Goal: Task Accomplishment & Management: Complete application form

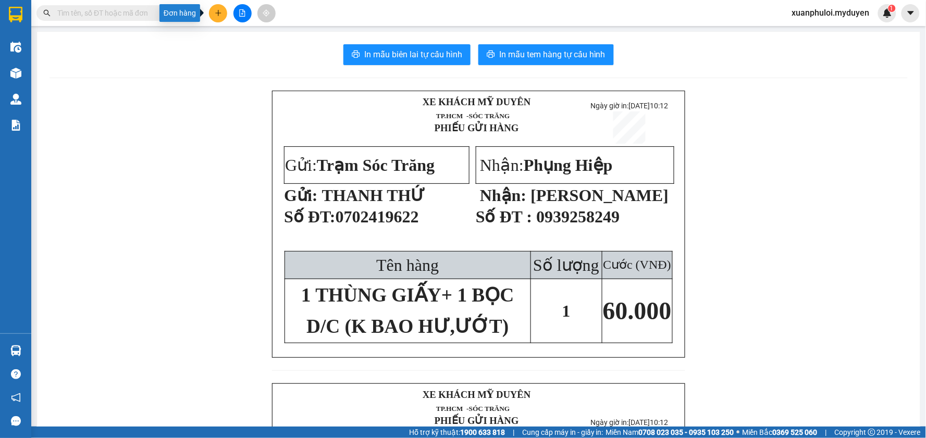
click at [218, 13] on icon "plus" at bounding box center [218, 13] width 6 height 1
click at [255, 47] on div "Tạo đơn hàng" at bounding box center [254, 39] width 78 height 20
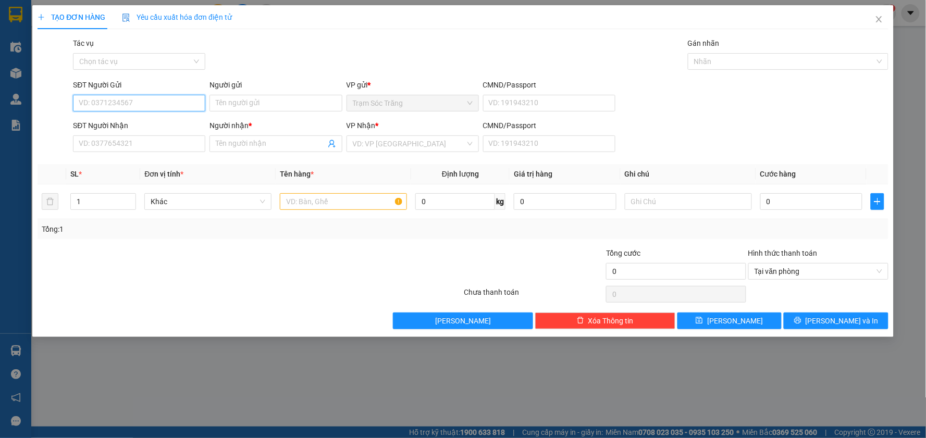
click at [128, 100] on input "SĐT Người Gửi" at bounding box center [139, 103] width 132 height 17
type input "0763268039"
click at [254, 109] on input "Người gửi" at bounding box center [276, 103] width 132 height 17
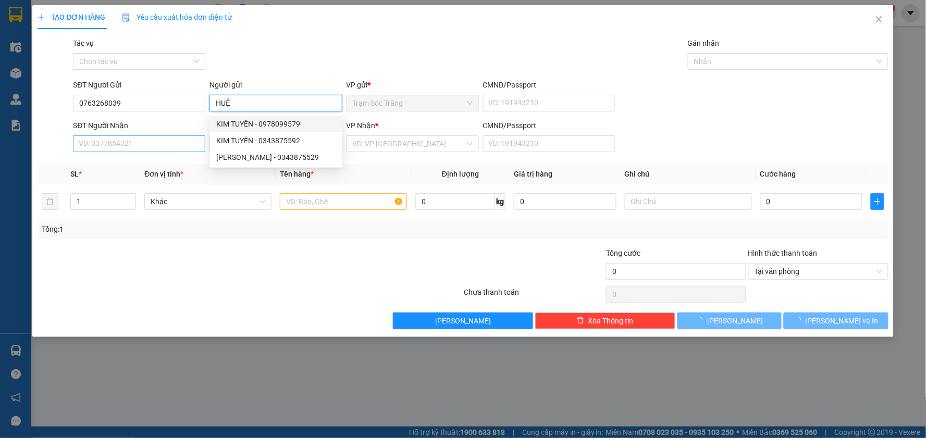
type input "HUỆ"
click at [167, 142] on input "SĐT Người Nhận" at bounding box center [139, 144] width 132 height 17
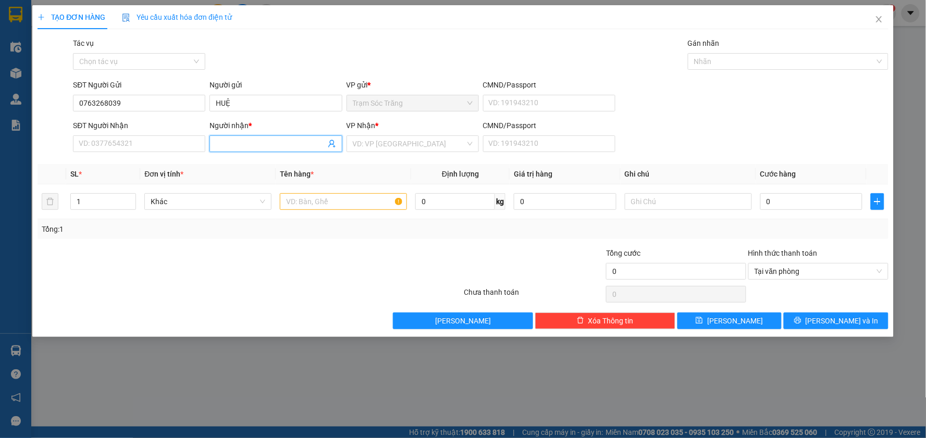
click at [238, 140] on input "Người nhận *" at bounding box center [270, 143] width 109 height 11
type input "CHỊ CÚC"
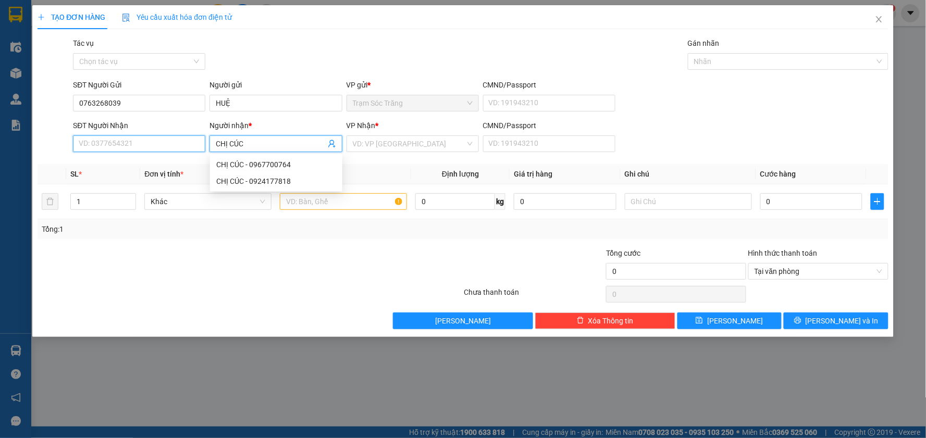
click at [163, 144] on input "SĐT Người Nhận" at bounding box center [139, 144] width 132 height 17
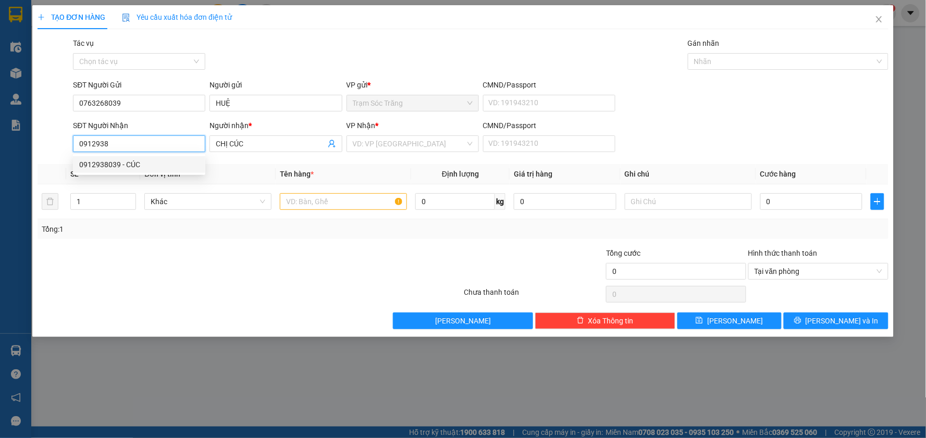
click at [125, 166] on div "0912938039 - CÚC" at bounding box center [139, 164] width 120 height 11
type input "0912938039"
type input "CÚC"
type input "30.000"
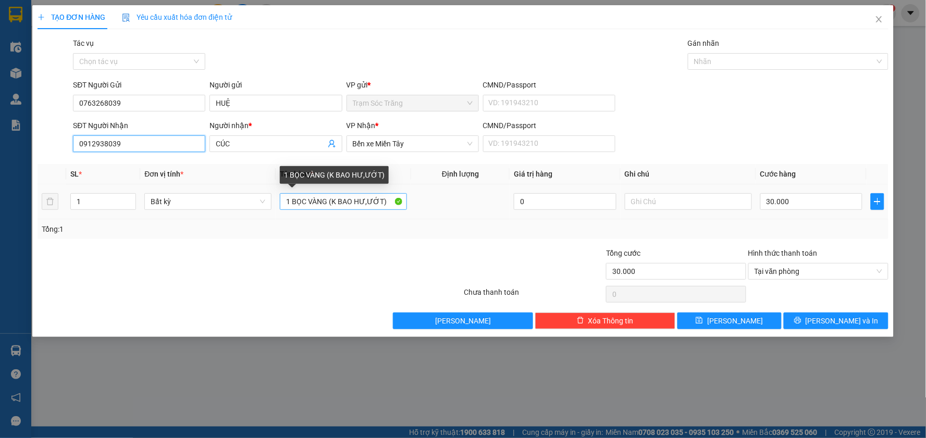
type input "0912938039"
drag, startPoint x: 327, startPoint y: 201, endPoint x: 239, endPoint y: 200, distance: 88.1
click at [239, 200] on tr "1 Bất kỳ 1 BỌC VÀNG (K BAO HƯ,ƯỚT) 0 30.000" at bounding box center [463, 202] width 851 height 35
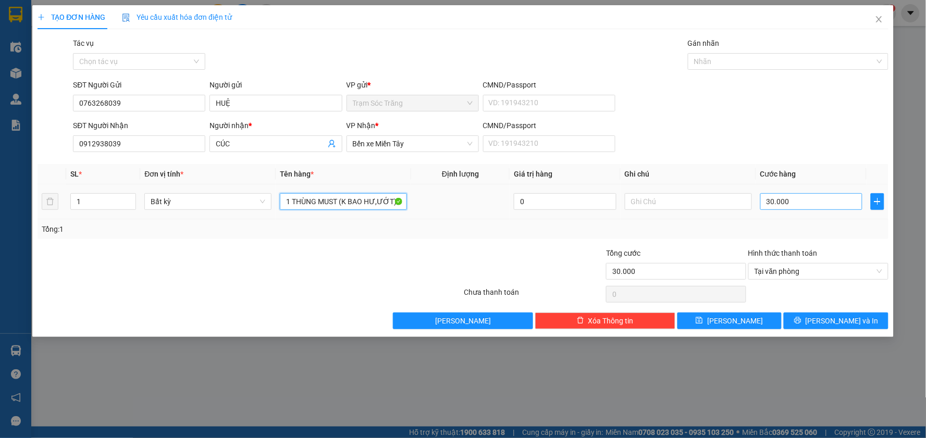
type input "1 THÙNG MUST (K BAO HƯ,ƯỚT)"
click at [808, 201] on input "30.000" at bounding box center [812, 201] width 103 height 17
type input "4"
type input "40"
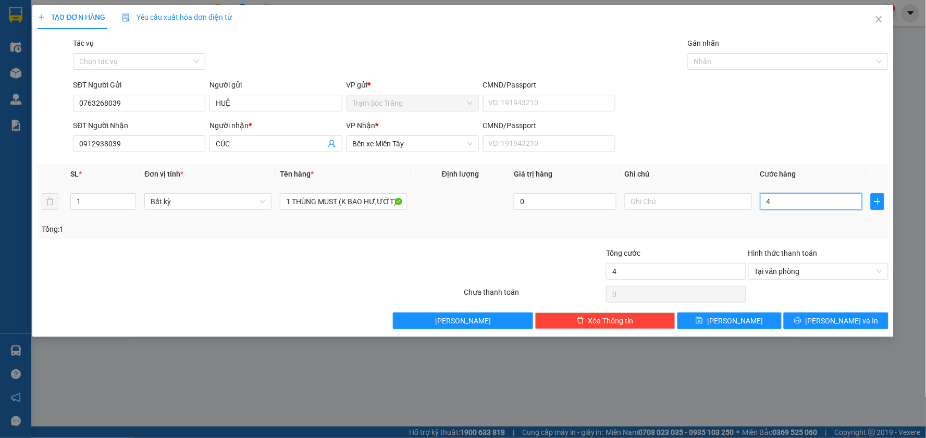
type input "40"
type input "400"
type input "4.000"
type input "40.000"
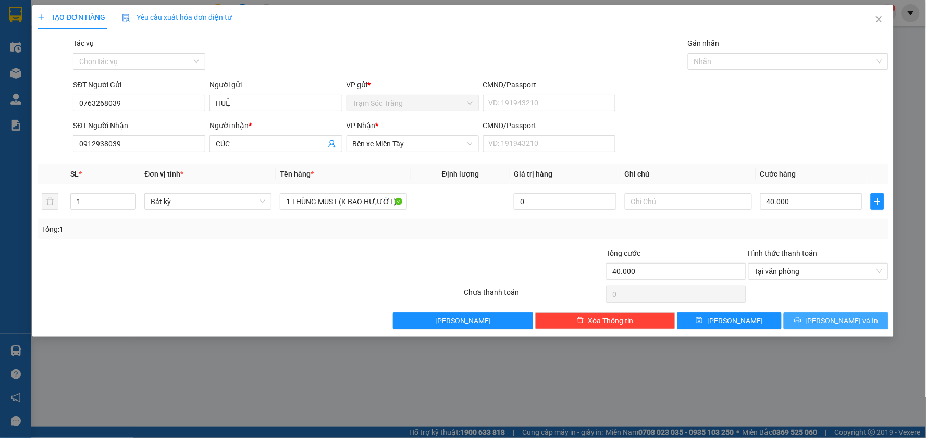
click at [842, 319] on span "[PERSON_NAME] và In" at bounding box center [842, 320] width 73 height 11
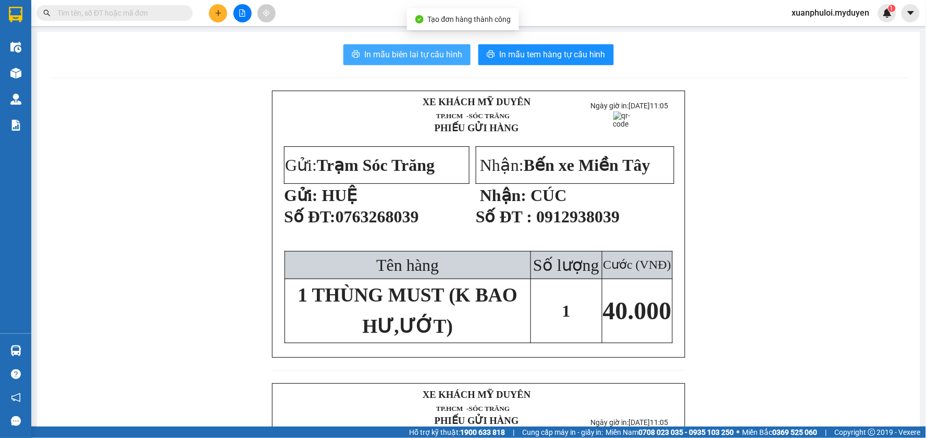
click at [434, 55] on span "In mẫu biên lai tự cấu hình" at bounding box center [413, 54] width 98 height 13
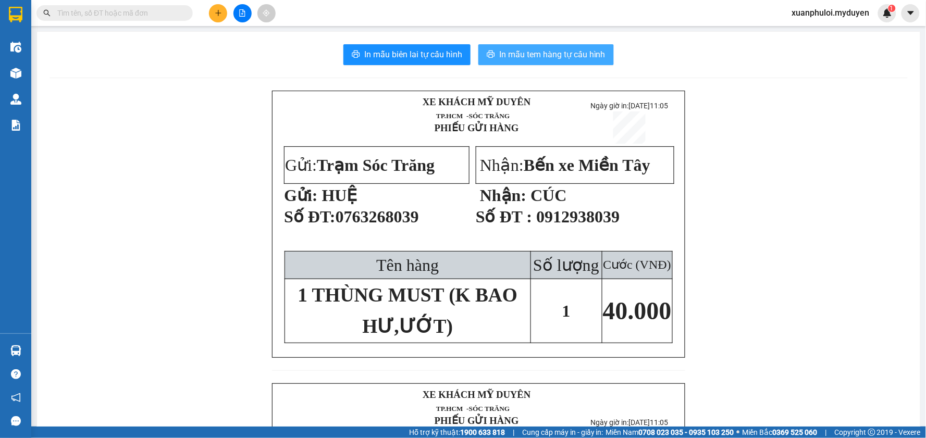
click at [560, 56] on span "In mẫu tem hàng tự cấu hình" at bounding box center [552, 54] width 106 height 13
click at [216, 17] on button at bounding box center [218, 13] width 18 height 18
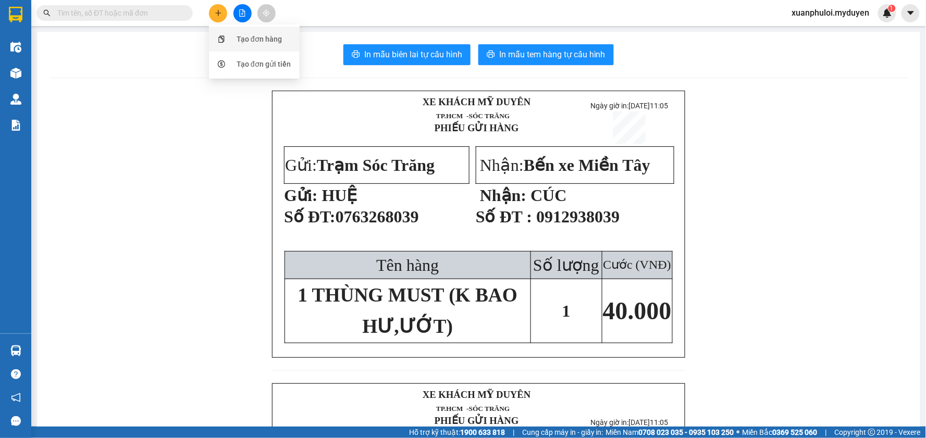
click at [230, 42] on div "Tạo đơn hàng" at bounding box center [254, 39] width 78 height 20
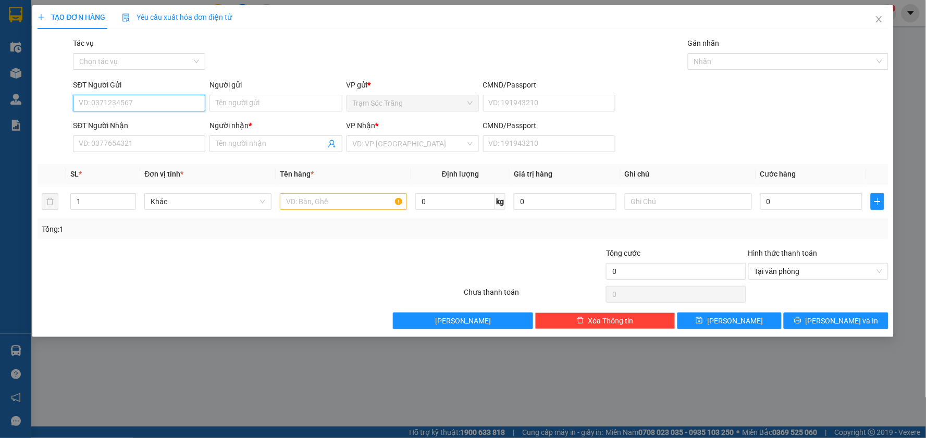
click at [138, 105] on input "SĐT Người Gửi" at bounding box center [139, 103] width 132 height 17
click at [145, 117] on div "0962721499 - NINH" at bounding box center [139, 124] width 132 height 17
type input "0962721499"
type input "NINH"
type input "0908189494"
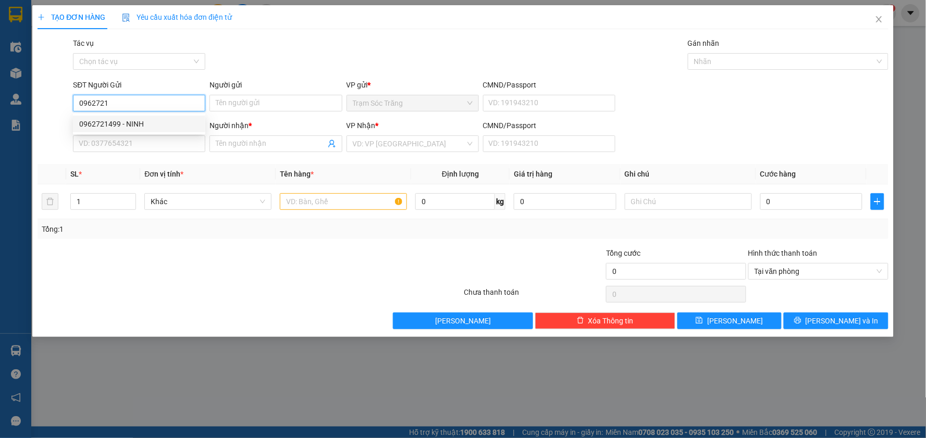
type input "VŨ"
type input "50.000"
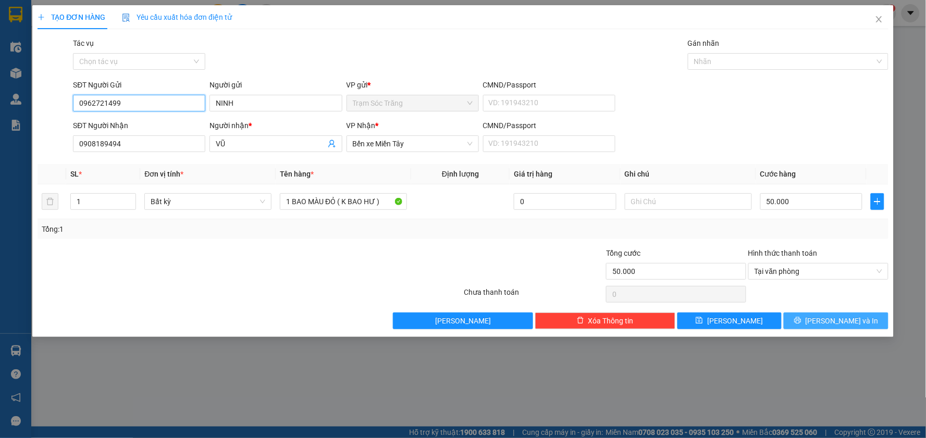
type input "0962721499"
click at [834, 316] on span "[PERSON_NAME] và In" at bounding box center [842, 320] width 73 height 11
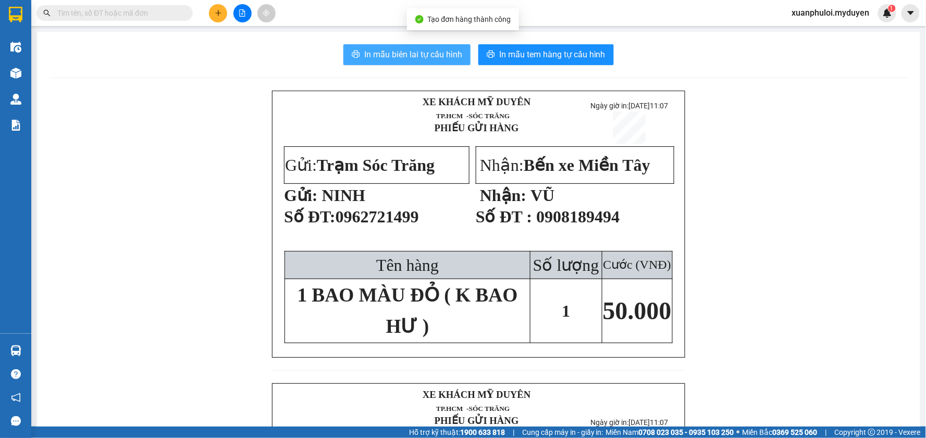
click at [421, 48] on span "In mẫu biên lai tự cấu hình" at bounding box center [413, 54] width 98 height 13
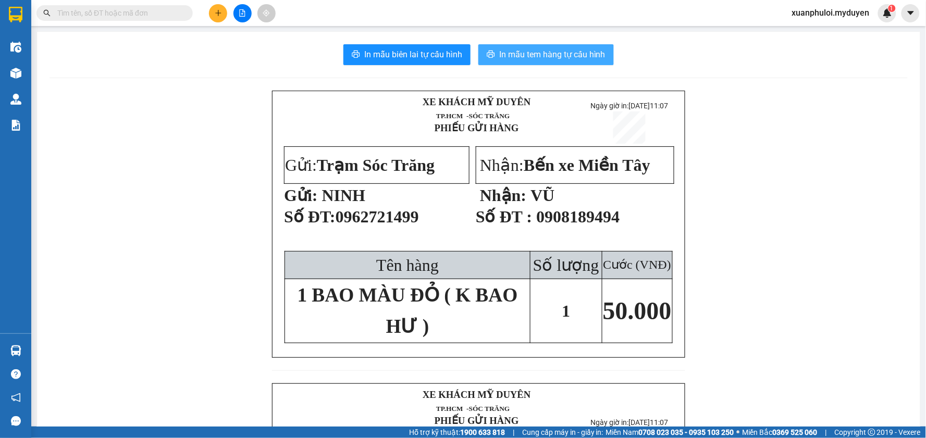
drag, startPoint x: 421, startPoint y: 48, endPoint x: 543, endPoint y: 55, distance: 122.7
click at [543, 55] on span "In mẫu tem hàng tự cấu hình" at bounding box center [552, 54] width 106 height 13
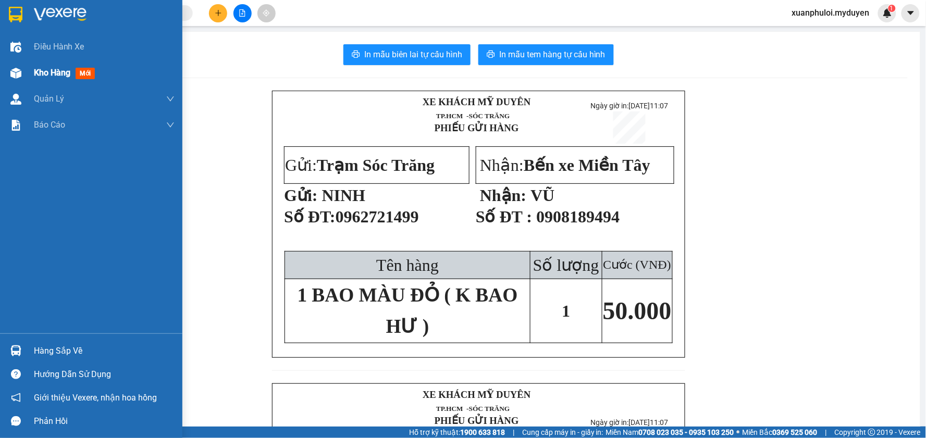
click at [44, 77] on span "Kho hàng" at bounding box center [52, 73] width 36 height 10
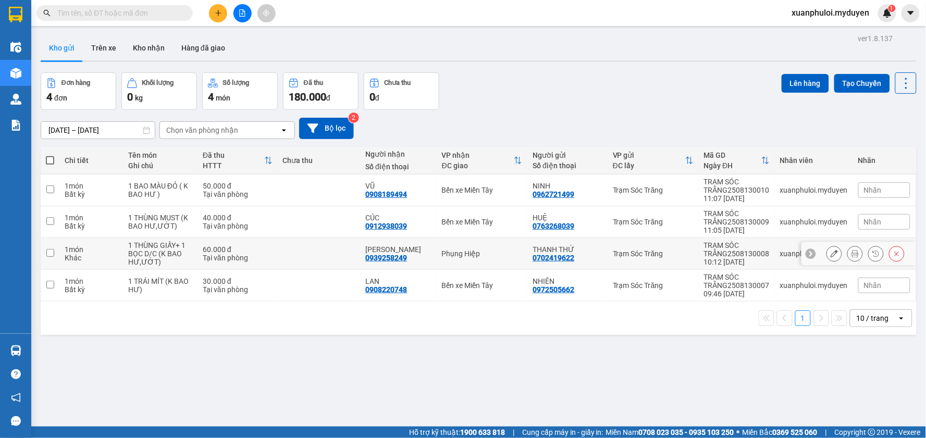
click at [51, 254] on input "checkbox" at bounding box center [50, 253] width 8 height 8
checkbox input "true"
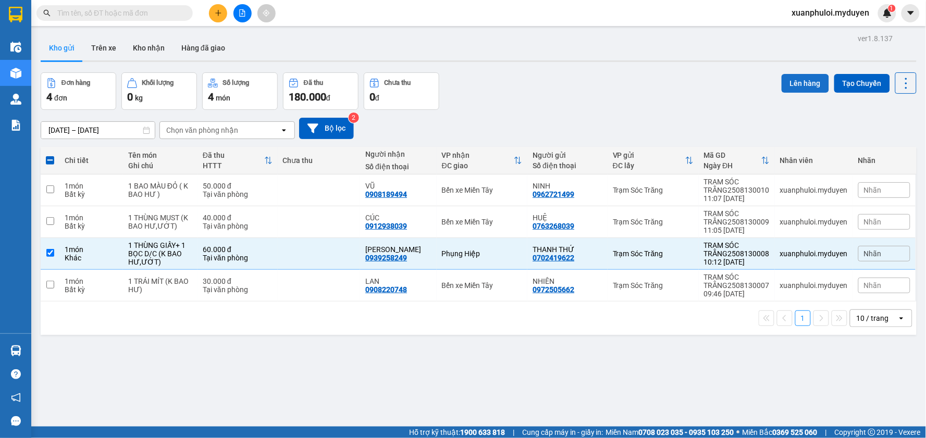
click at [806, 79] on button "Lên hàng" at bounding box center [805, 83] width 47 height 19
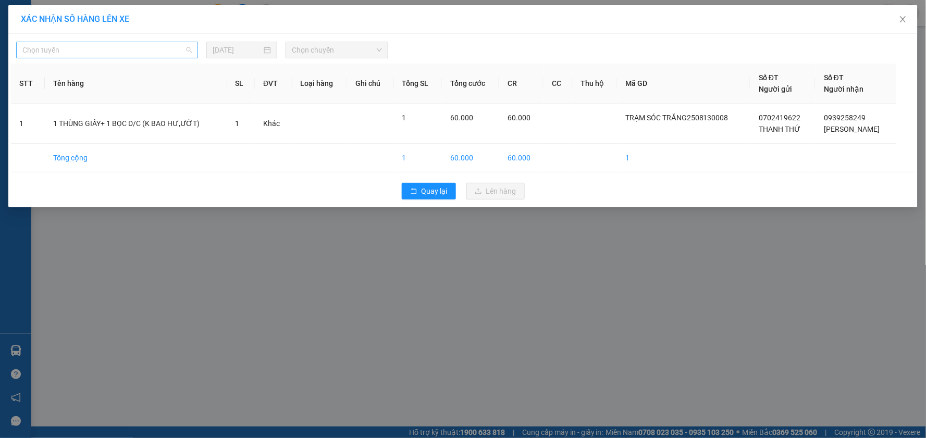
click at [137, 48] on span "Chọn tuyến" at bounding box center [106, 50] width 169 height 16
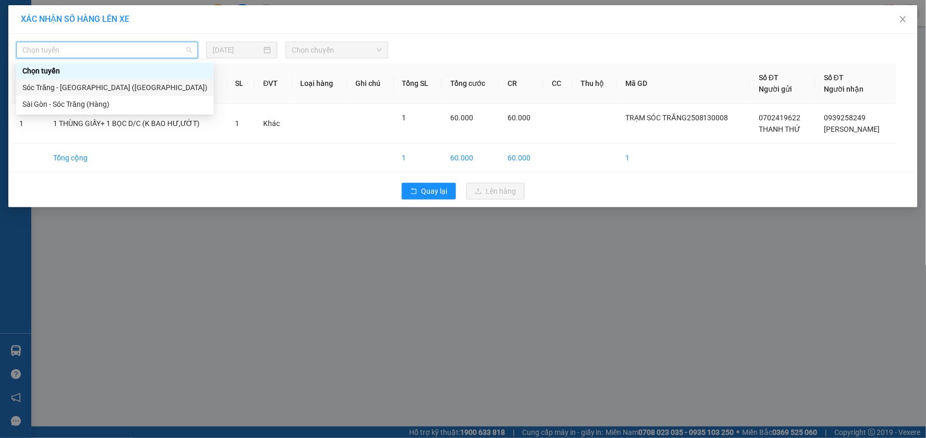
click at [85, 84] on div "Sóc Trăng - [GEOGRAPHIC_DATA] ([GEOGRAPHIC_DATA])" at bounding box center [114, 87] width 185 height 11
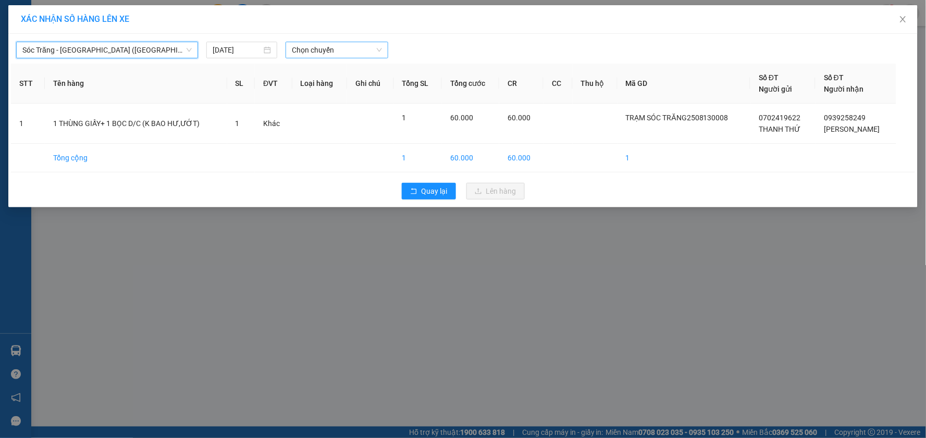
click at [326, 53] on span "Chọn chuyến" at bounding box center [337, 50] width 90 height 16
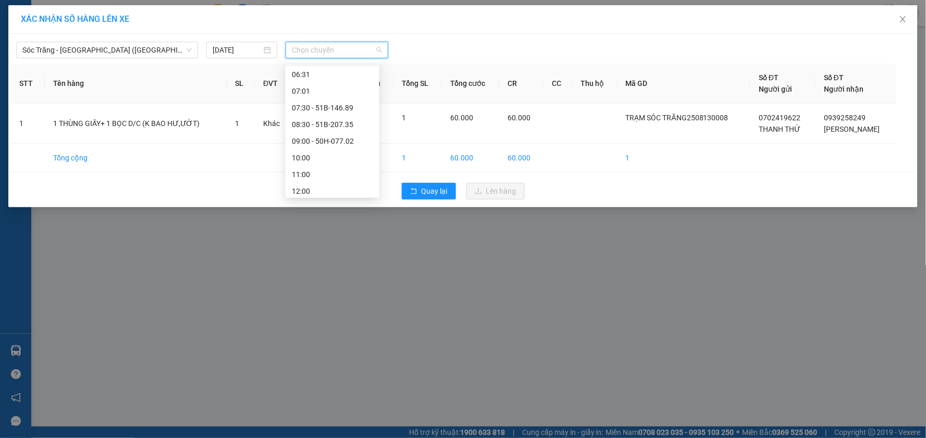
scroll to position [116, 0]
click at [331, 106] on div "10:00" at bounding box center [332, 105] width 81 height 11
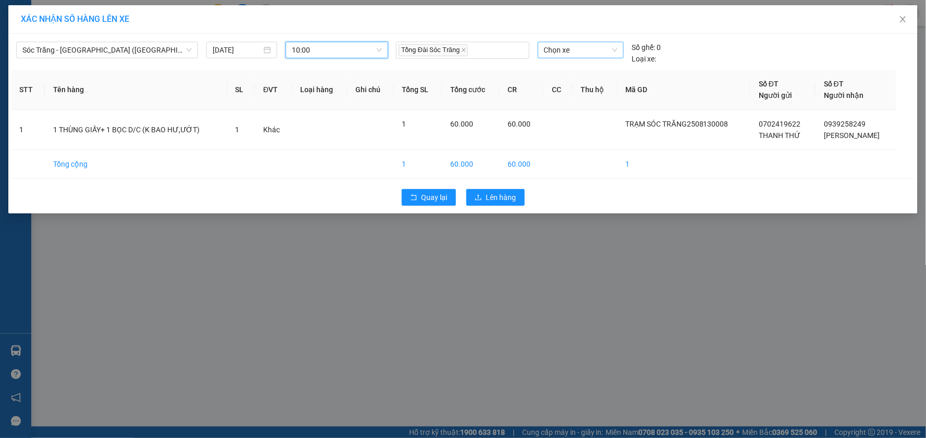
click at [588, 53] on span "Chọn xe" at bounding box center [581, 50] width 74 height 16
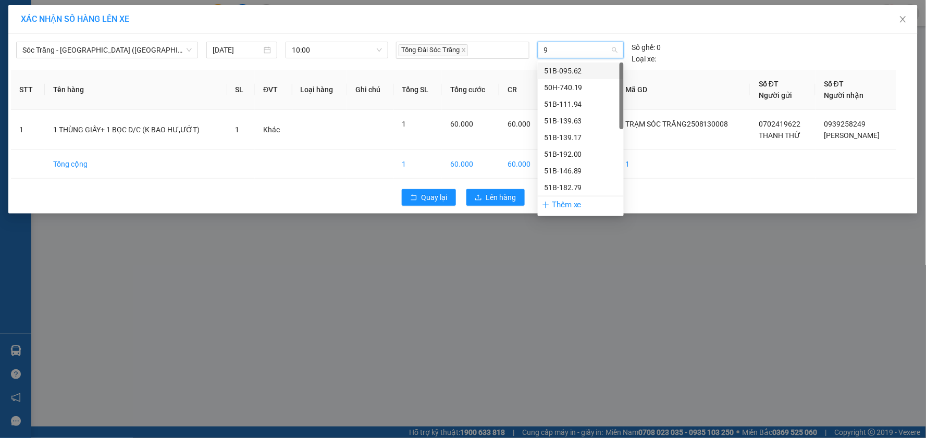
type input "90"
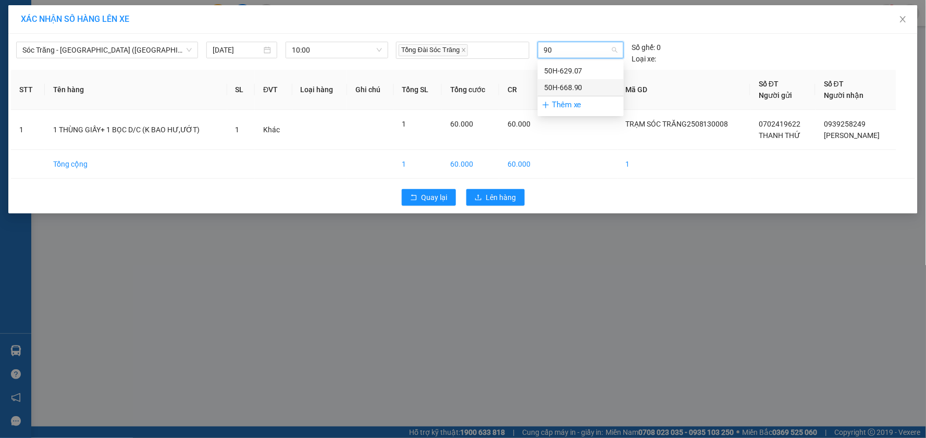
click at [577, 85] on div "50H-668.90" at bounding box center [581, 87] width 74 height 11
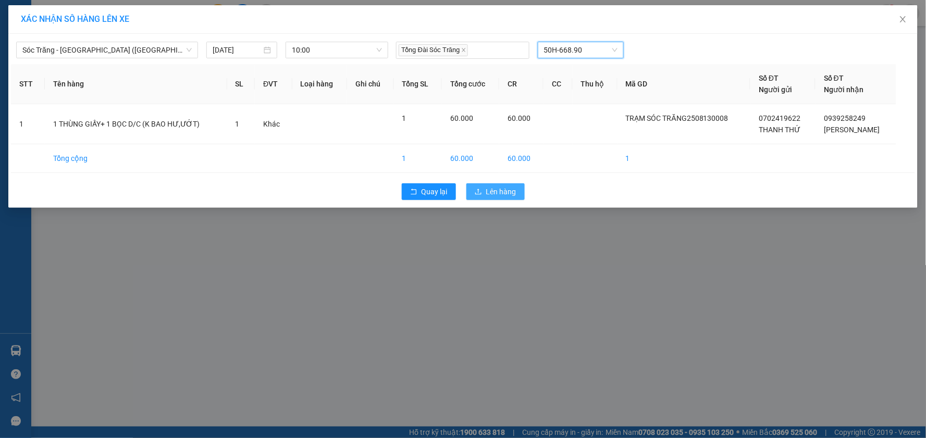
click at [507, 194] on span "Lên hàng" at bounding box center [501, 191] width 30 height 11
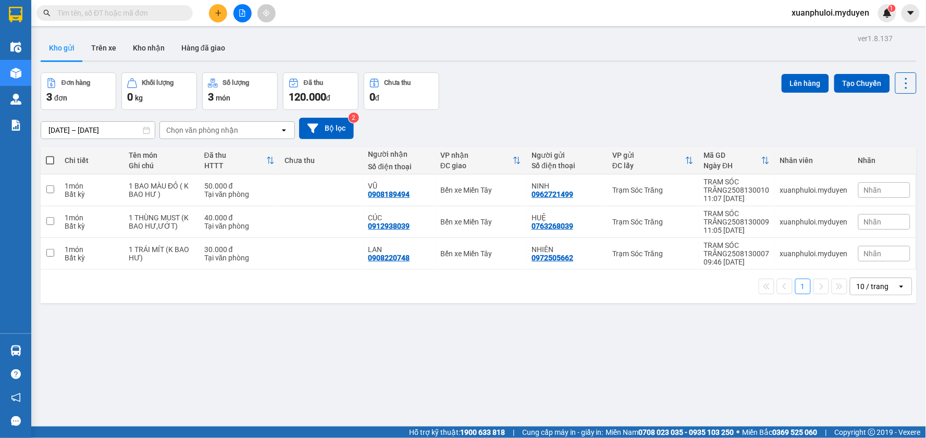
click at [50, 160] on span at bounding box center [50, 160] width 8 height 8
click at [50, 155] on input "checkbox" at bounding box center [50, 155] width 0 height 0
checkbox input "true"
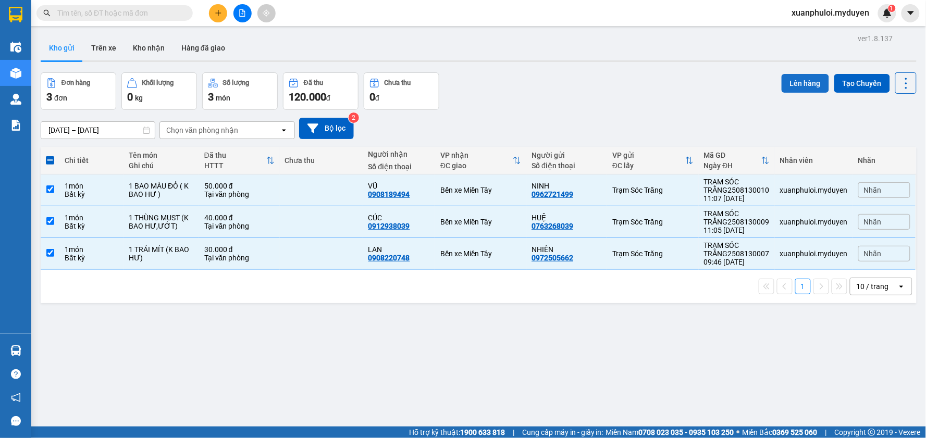
click at [807, 75] on button "Lên hàng" at bounding box center [805, 83] width 47 height 19
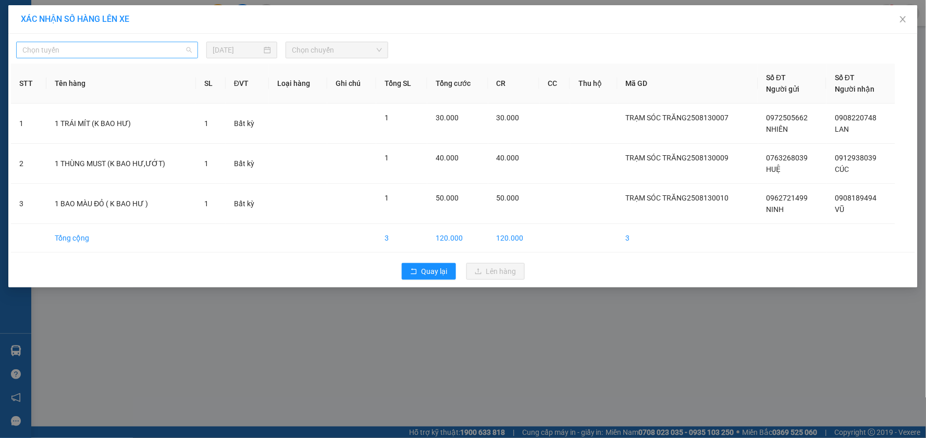
click at [151, 46] on span "Chọn tuyến" at bounding box center [106, 50] width 169 height 16
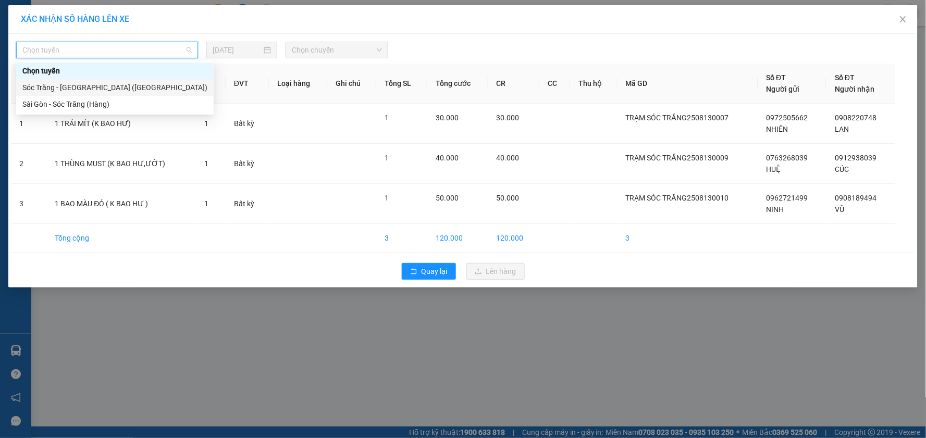
click at [59, 87] on div "Sóc Trăng - [GEOGRAPHIC_DATA] ([GEOGRAPHIC_DATA])" at bounding box center [114, 87] width 185 height 11
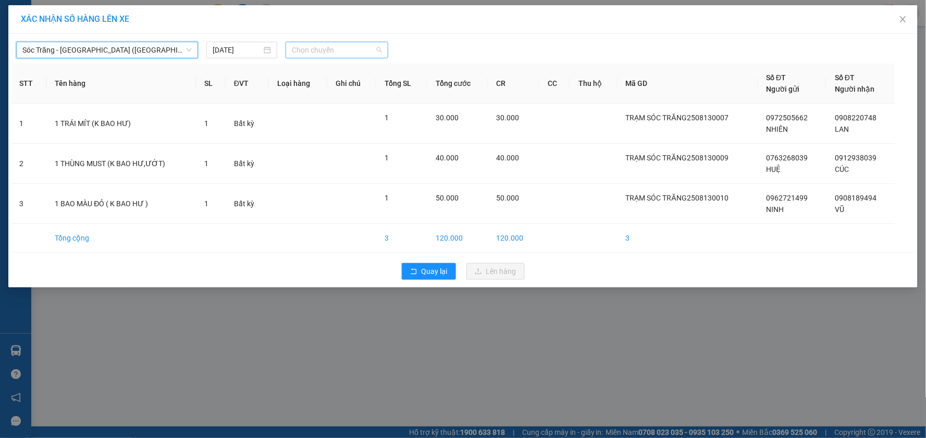
click at [334, 46] on span "Chọn chuyến" at bounding box center [337, 50] width 90 height 16
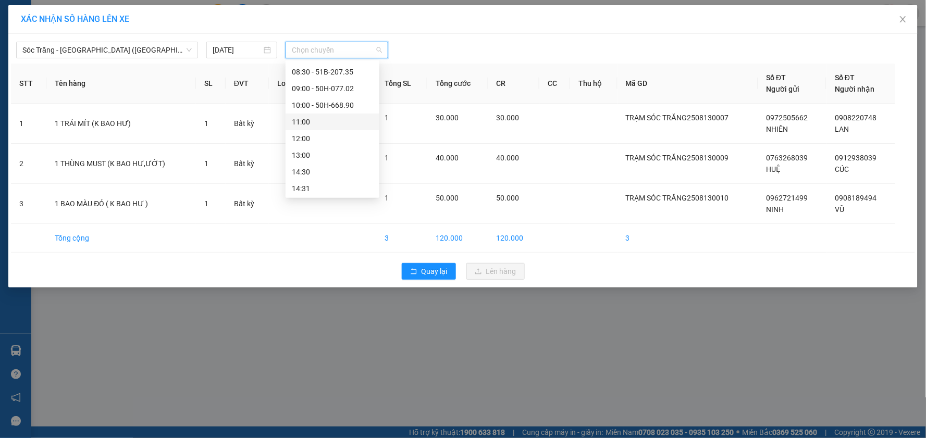
click at [329, 123] on div "11:00" at bounding box center [332, 121] width 81 height 11
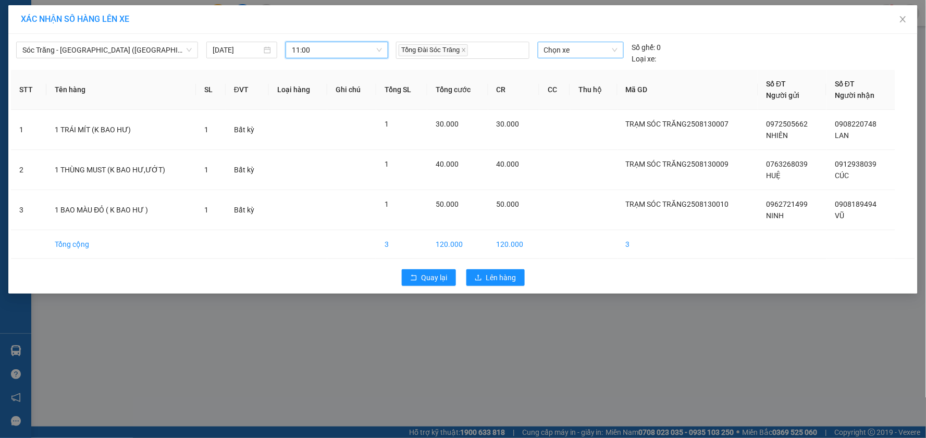
click at [579, 49] on span "Chọn xe" at bounding box center [581, 50] width 74 height 16
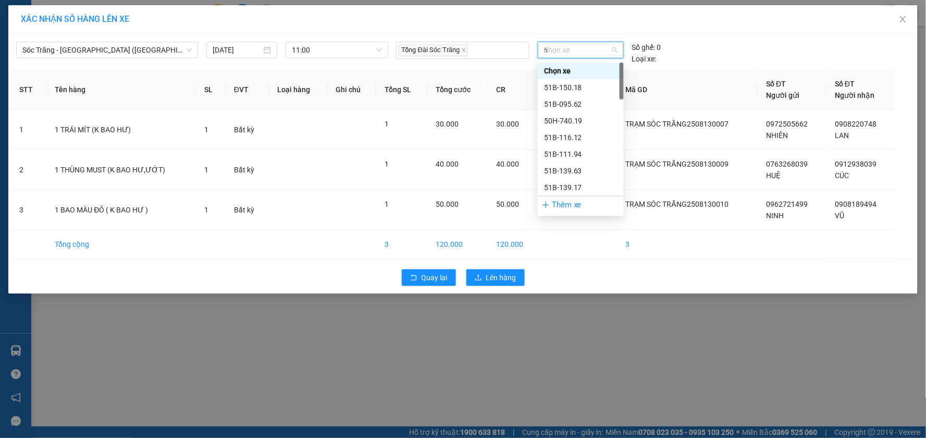
type input "69"
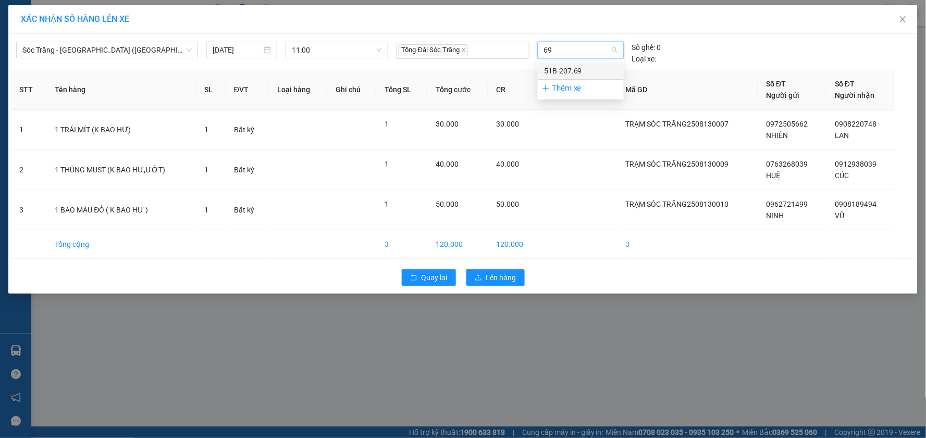
click at [566, 67] on div "51B-207.69" at bounding box center [581, 70] width 74 height 11
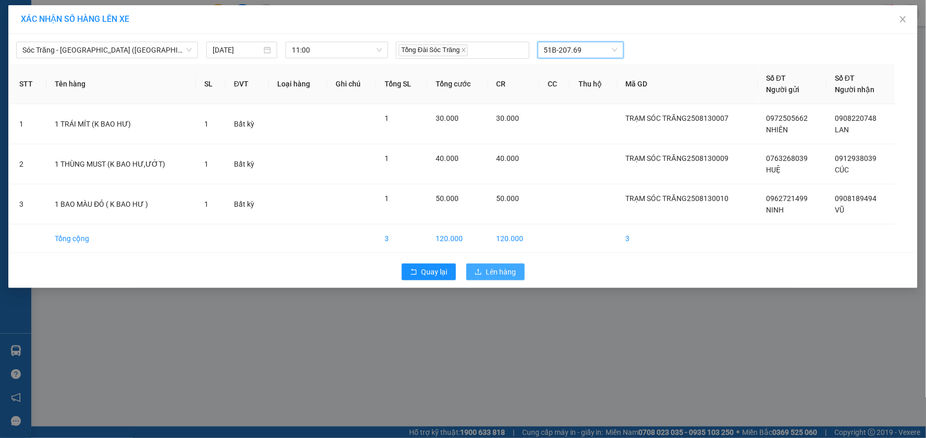
click at [507, 272] on span "Lên hàng" at bounding box center [501, 271] width 30 height 11
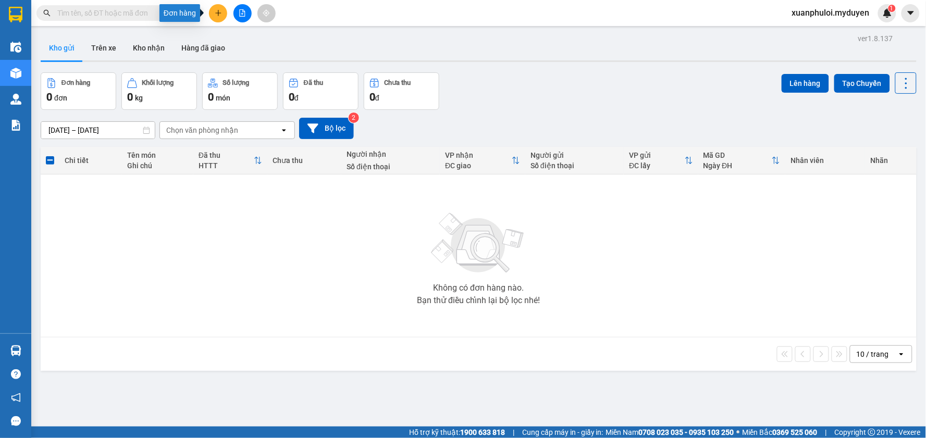
click at [218, 11] on icon "plus" at bounding box center [218, 13] width 1 height 6
click at [256, 40] on div "Tạo đơn hàng" at bounding box center [259, 38] width 45 height 11
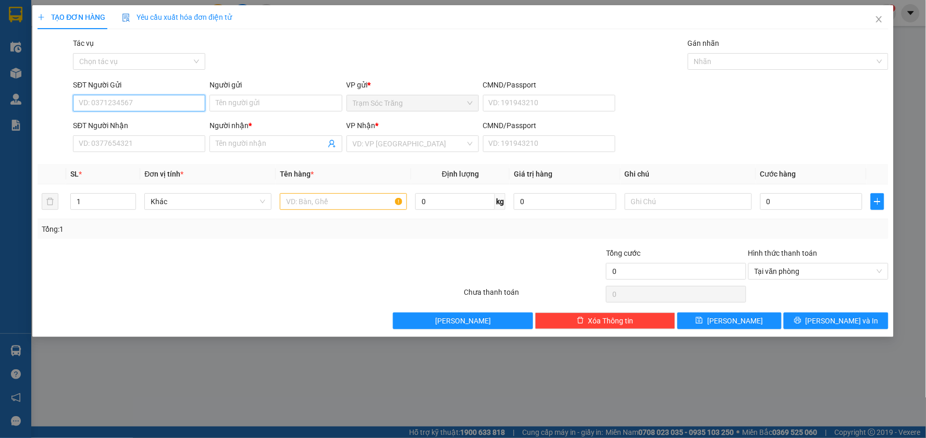
click at [173, 107] on input "SĐT Người Gửi" at bounding box center [139, 103] width 132 height 17
type input "0774005253"
click at [150, 119] on div "0774005253 - LẸ" at bounding box center [139, 123] width 120 height 11
type input "LẸ"
type input "0767836822"
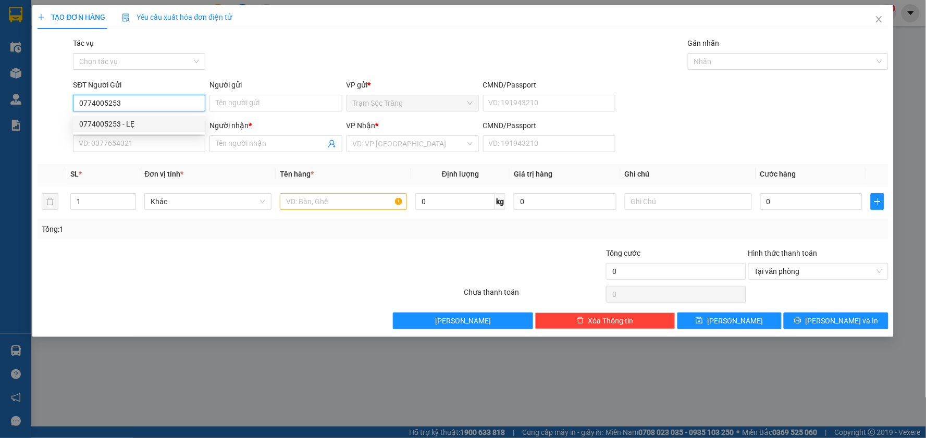
type input "ĐOAN"
type input "40.000"
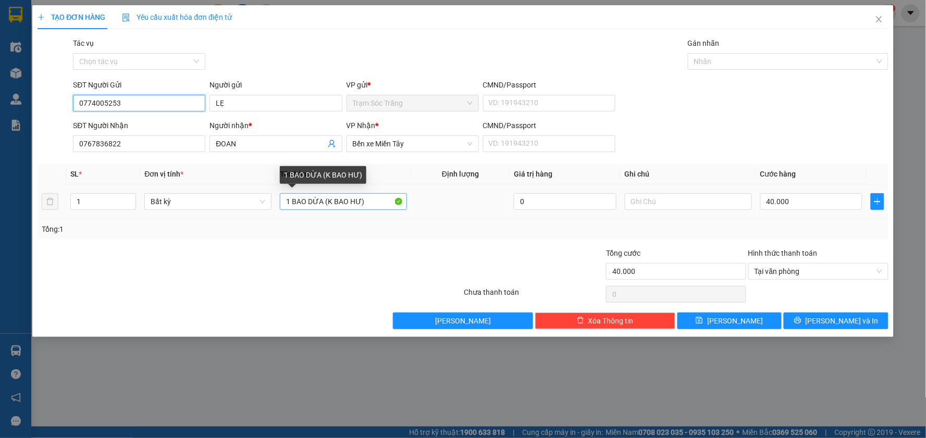
type input "0774005253"
click at [322, 201] on input "1 BAO DỪA (K BAO HƯ)" at bounding box center [343, 201] width 127 height 17
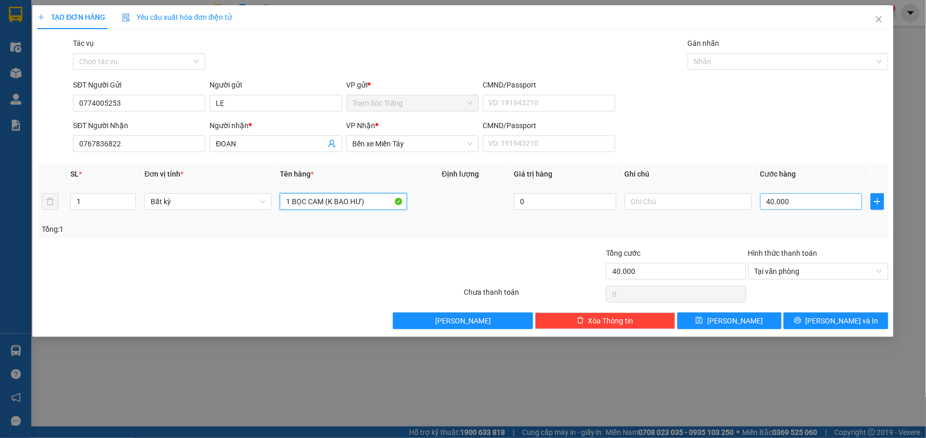
type input "1 BỌC CAM (K BAO HƯ)"
click at [785, 205] on input "40.000" at bounding box center [812, 201] width 103 height 17
type input "3"
type input "30"
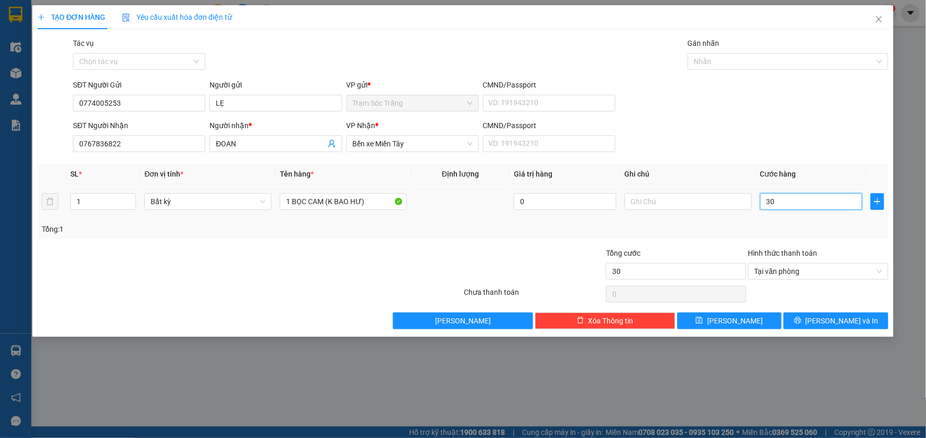
type input "300"
type input "3.000"
type input "30.000"
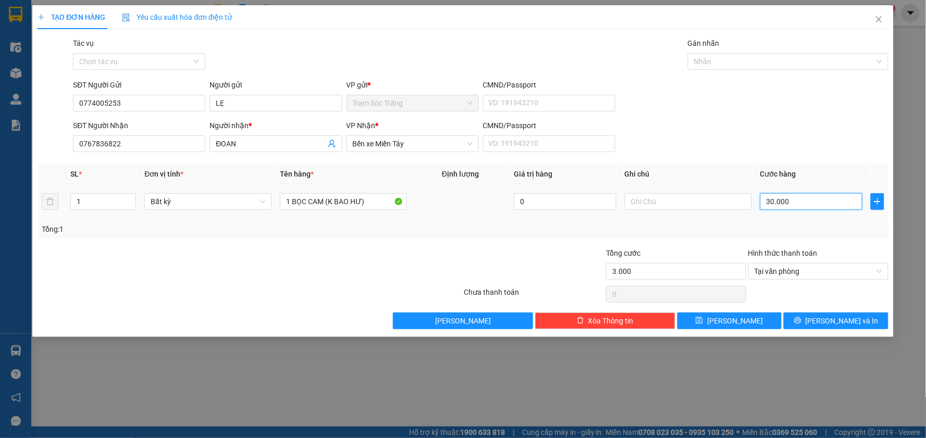
type input "30.000"
click at [840, 319] on span "[PERSON_NAME] và In" at bounding box center [842, 320] width 73 height 11
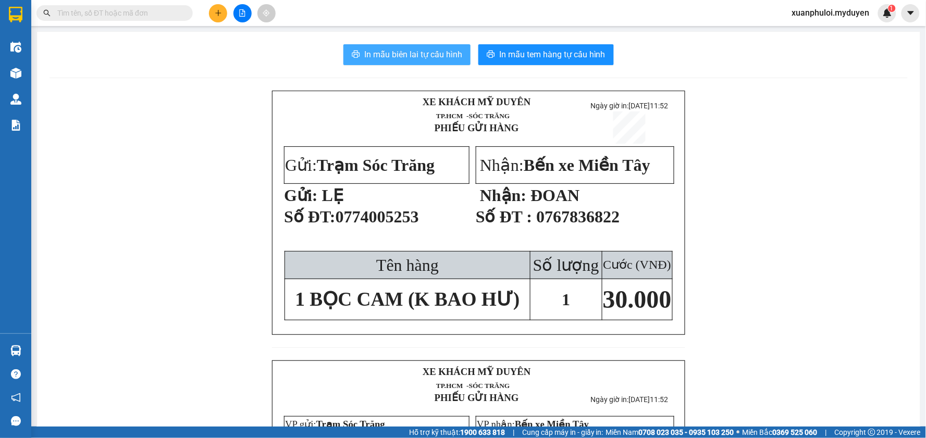
click at [432, 58] on span "In mẫu biên lai tự cấu hình" at bounding box center [413, 54] width 98 height 13
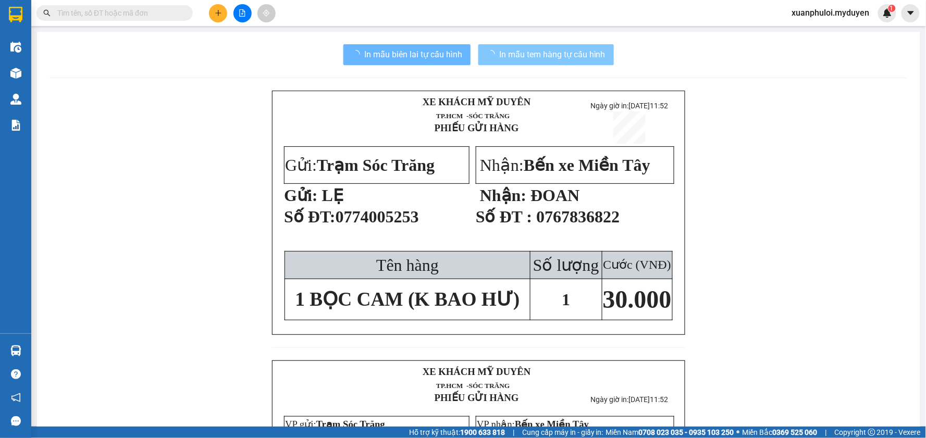
drag, startPoint x: 432, startPoint y: 58, endPoint x: 545, endPoint y: 51, distance: 113.4
click at [545, 51] on span "In mẫu tem hàng tự cấu hình" at bounding box center [552, 54] width 106 height 13
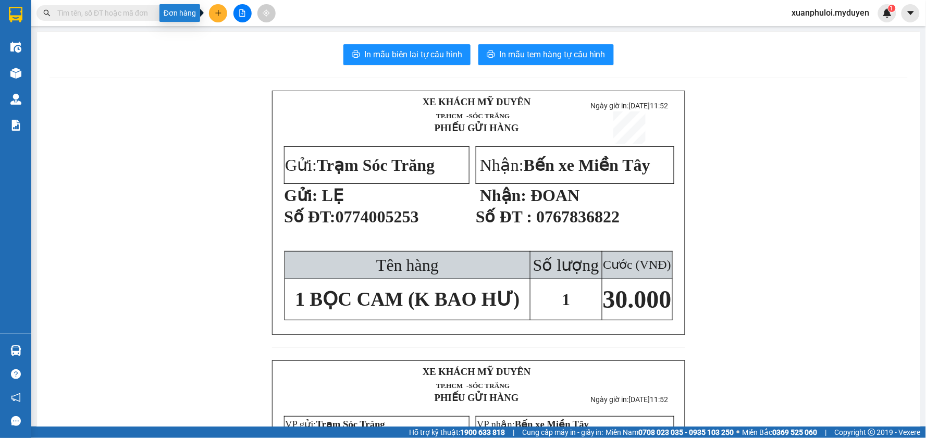
click at [215, 12] on icon "plus" at bounding box center [218, 12] width 7 height 7
click at [238, 35] on div "Tạo đơn hàng" at bounding box center [259, 38] width 45 height 11
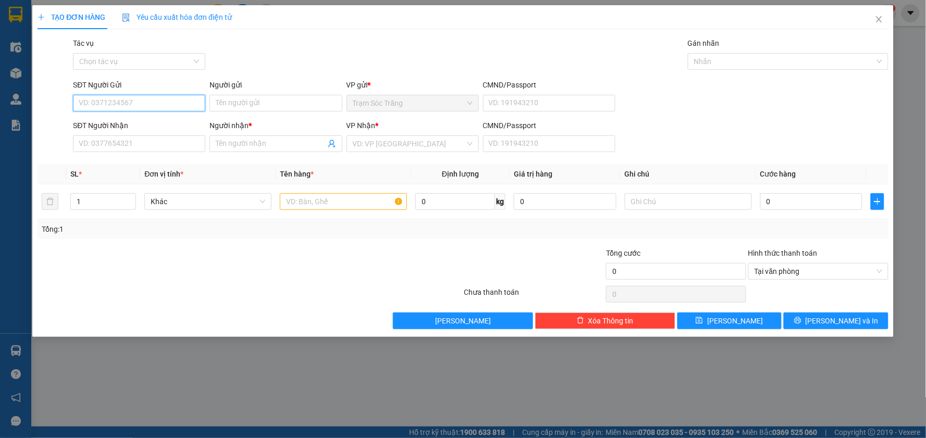
click at [141, 97] on input "SĐT Người Gửi" at bounding box center [139, 103] width 132 height 17
type input "0706886385"
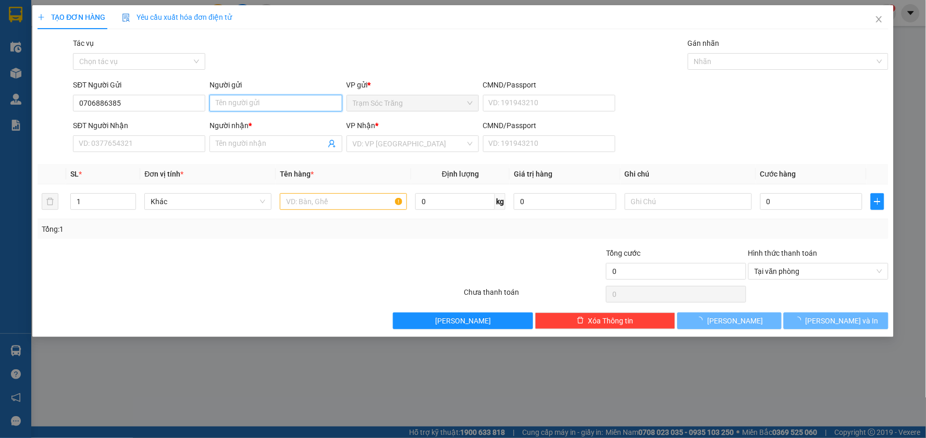
click at [228, 107] on input "Người gửi" at bounding box center [276, 103] width 132 height 17
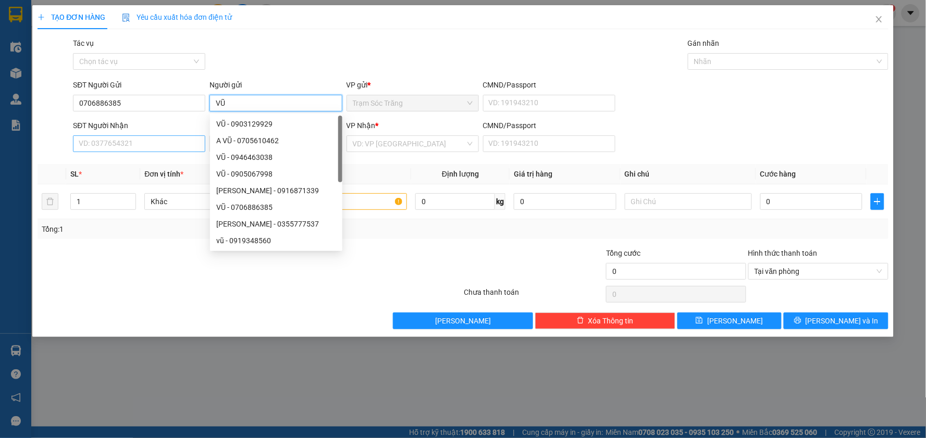
type input "VŨ"
click at [159, 146] on input "SĐT Người Nhận" at bounding box center [139, 144] width 132 height 17
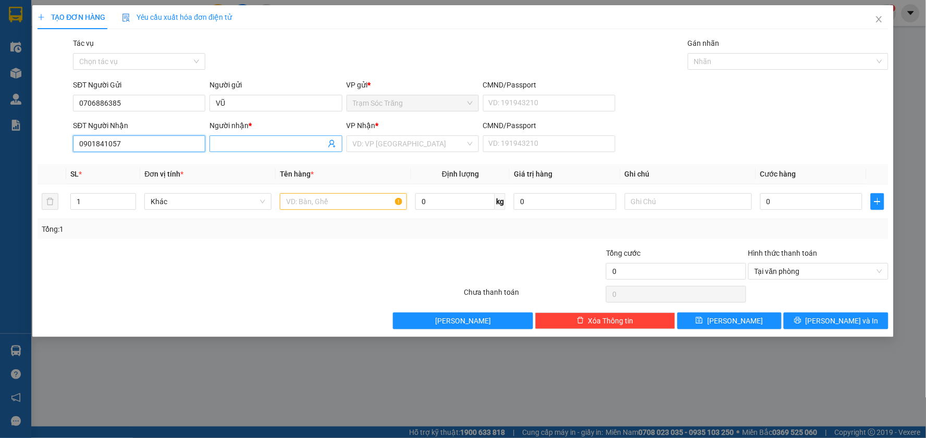
type input "0901841057"
click at [261, 141] on input "Người nhận *" at bounding box center [270, 143] width 109 height 11
type input "MÂU"
click at [389, 149] on input "search" at bounding box center [409, 144] width 113 height 16
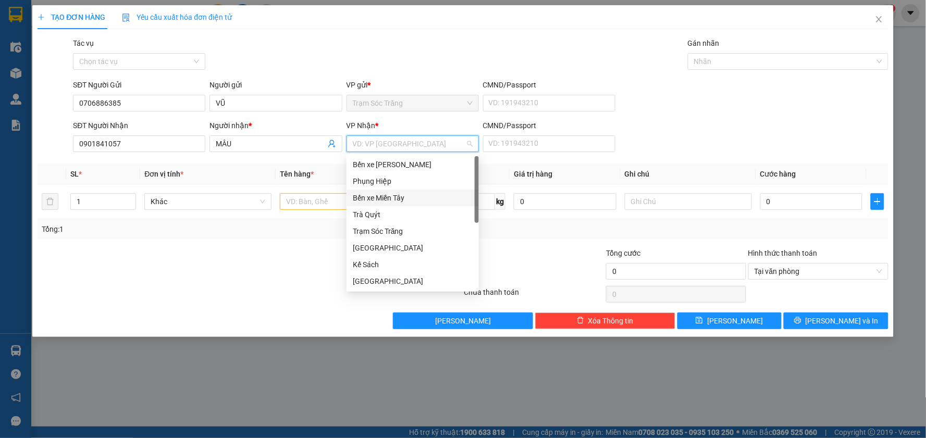
click at [394, 196] on div "Bến xe Miền Tây" at bounding box center [413, 197] width 120 height 11
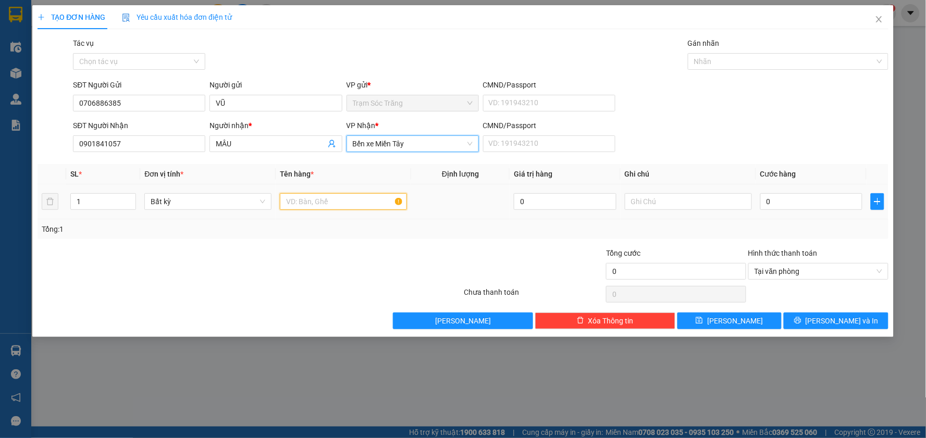
click at [319, 200] on input "text" at bounding box center [343, 201] width 127 height 17
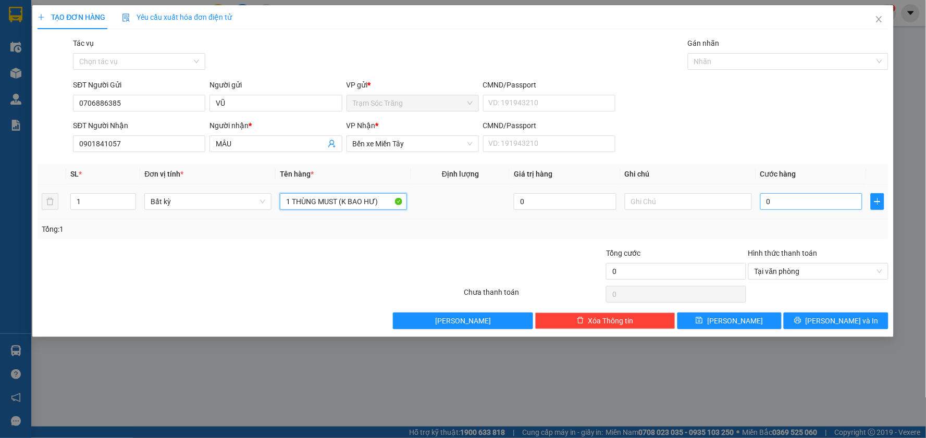
type input "1 THÙNG MUST (K BAO HƯ)"
click at [820, 196] on input "0" at bounding box center [812, 201] width 103 height 17
type input "4"
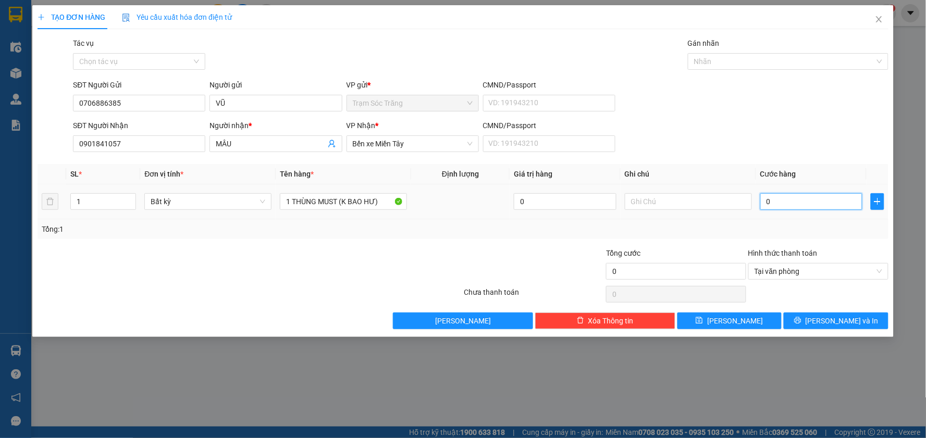
type input "4"
type input "40"
type input "400"
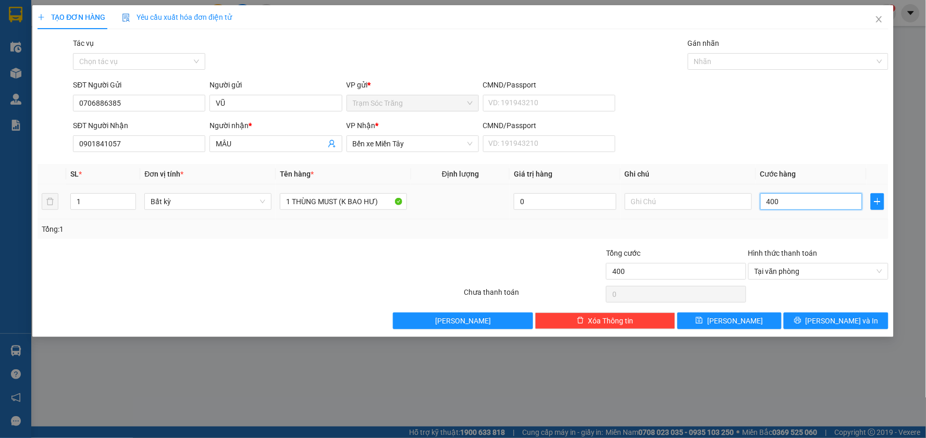
type input "4.000"
type input "40.000"
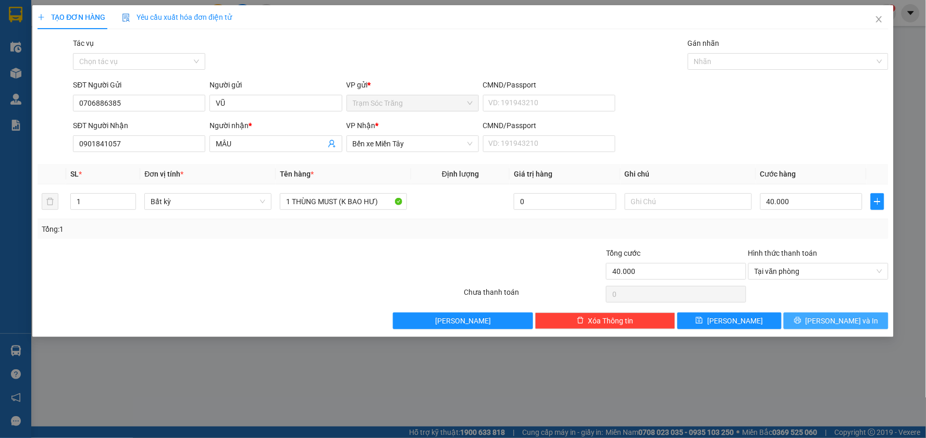
click at [830, 327] on button "[PERSON_NAME] và In" at bounding box center [836, 321] width 105 height 17
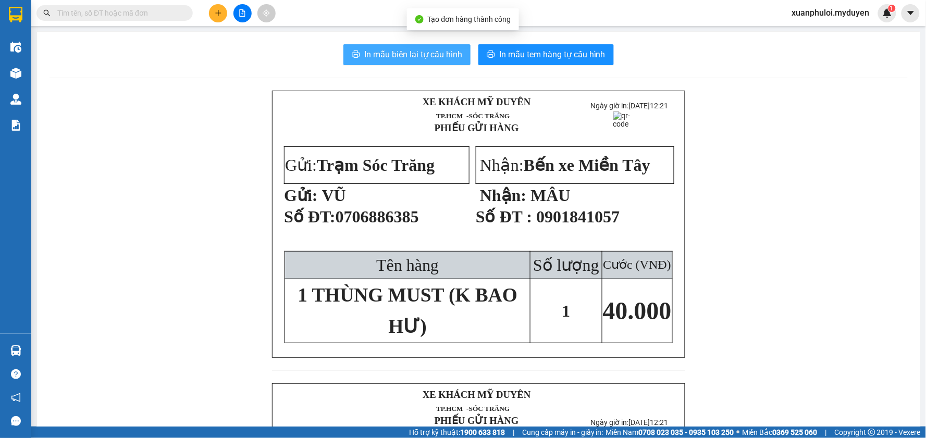
click at [390, 55] on span "In mẫu biên lai tự cấu hình" at bounding box center [413, 54] width 98 height 13
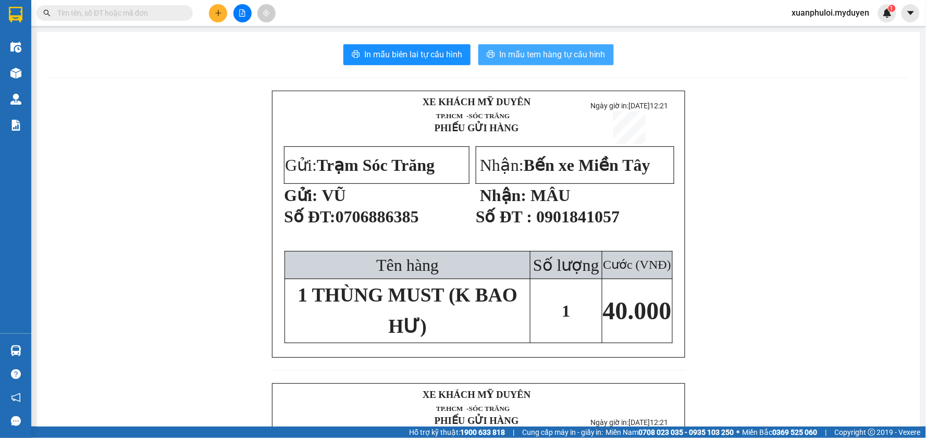
click at [548, 55] on span "In mẫu tem hàng tự cấu hình" at bounding box center [552, 54] width 106 height 13
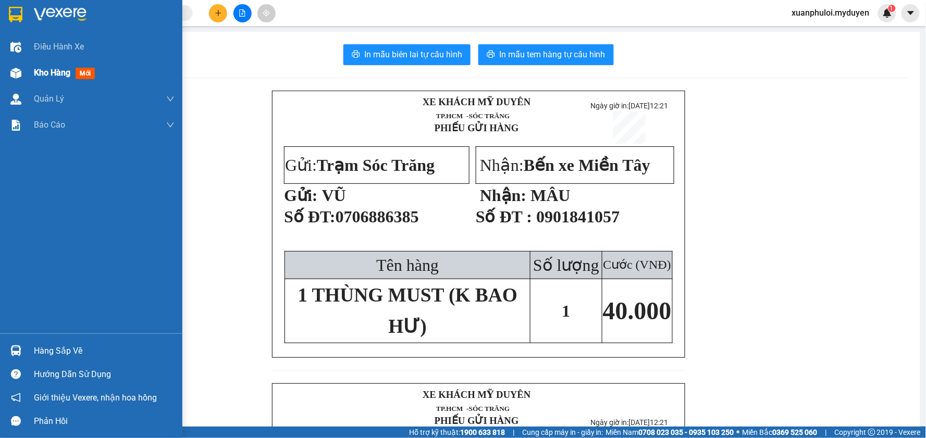
click at [42, 70] on span "Kho hàng" at bounding box center [52, 73] width 36 height 10
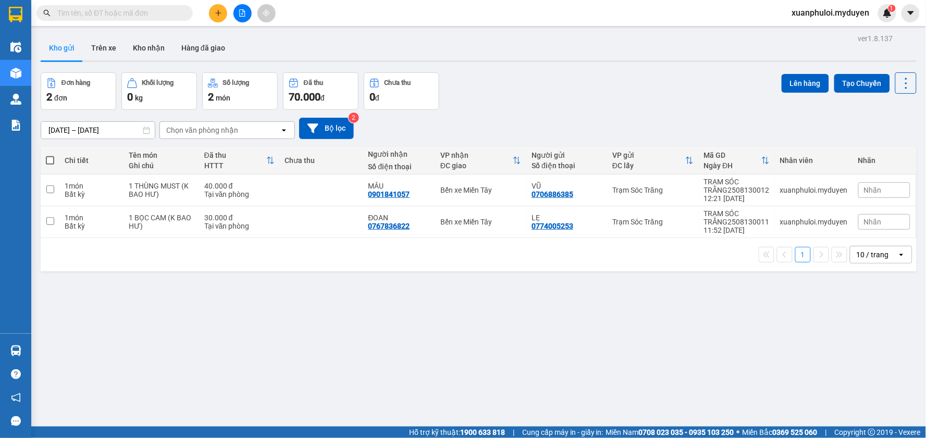
click at [46, 161] on span at bounding box center [50, 160] width 8 height 8
click at [50, 155] on input "checkbox" at bounding box center [50, 155] width 0 height 0
checkbox input "true"
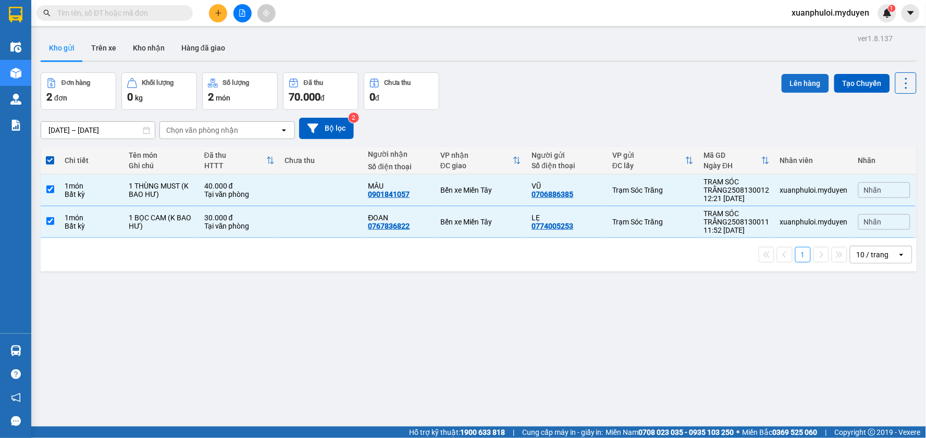
click at [796, 87] on button "Lên hàng" at bounding box center [805, 83] width 47 height 19
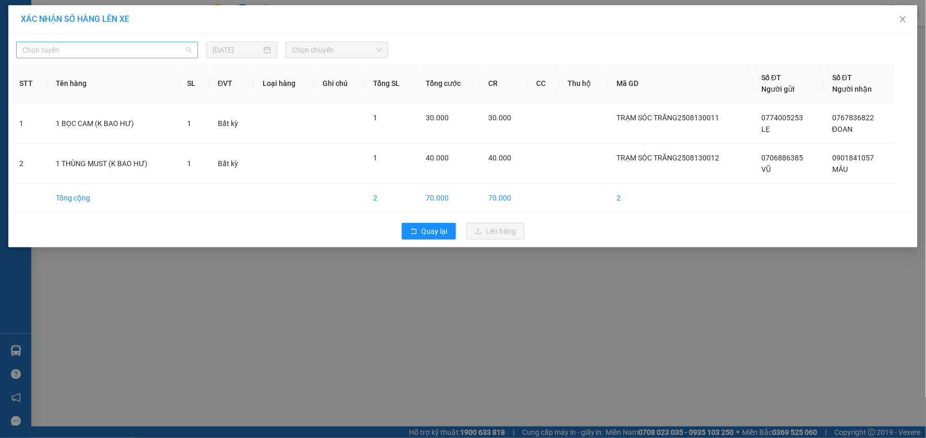
click at [149, 50] on span "Chọn tuyến" at bounding box center [106, 50] width 169 height 16
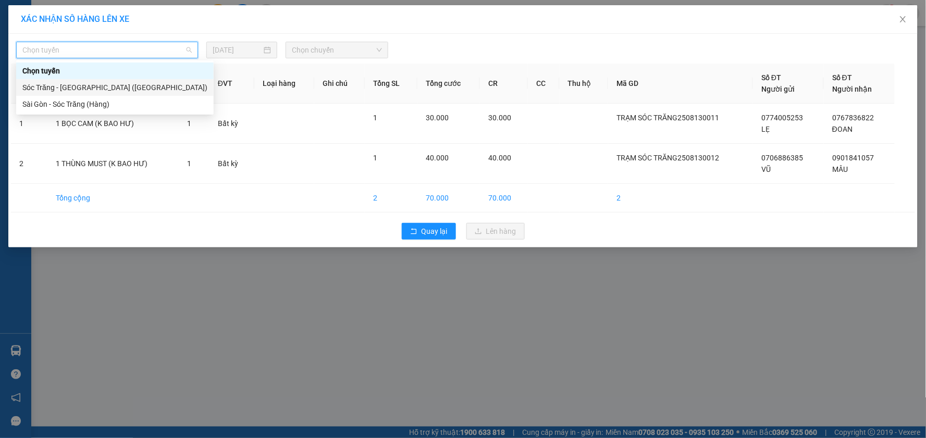
click at [102, 85] on div "Sóc Trăng - [GEOGRAPHIC_DATA] ([GEOGRAPHIC_DATA])" at bounding box center [114, 87] width 185 height 11
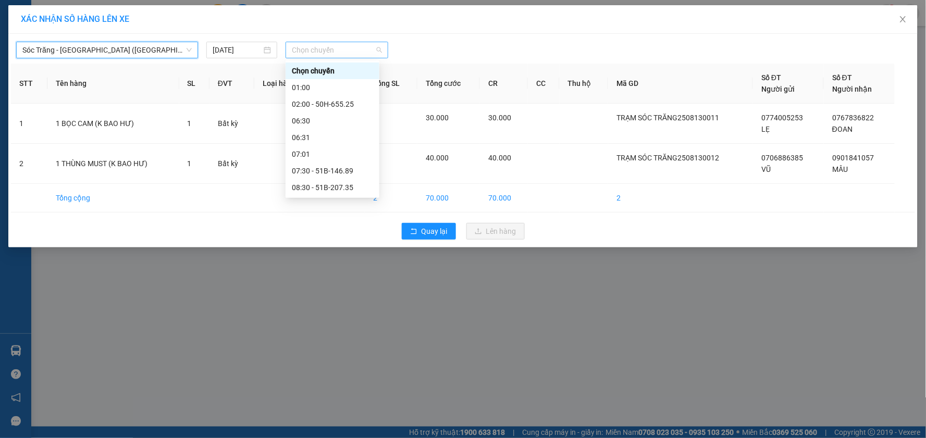
click at [315, 47] on span "Chọn chuyến" at bounding box center [337, 50] width 90 height 16
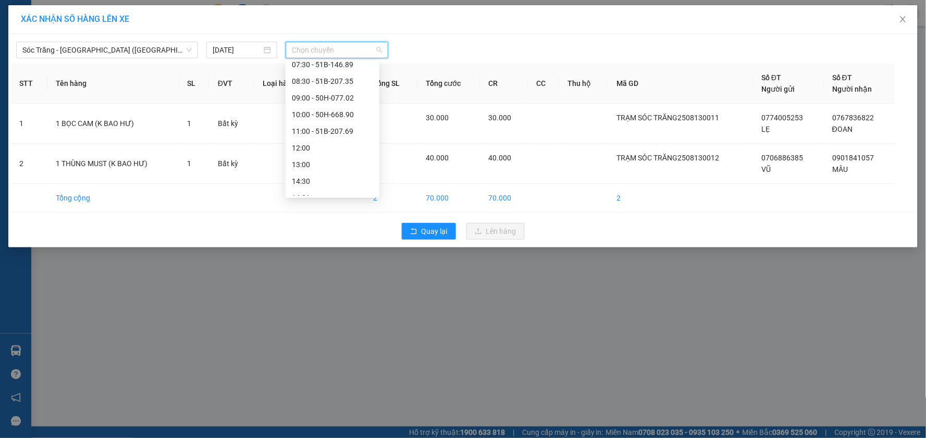
scroll to position [116, 0]
click at [336, 136] on div "12:00" at bounding box center [332, 138] width 81 height 11
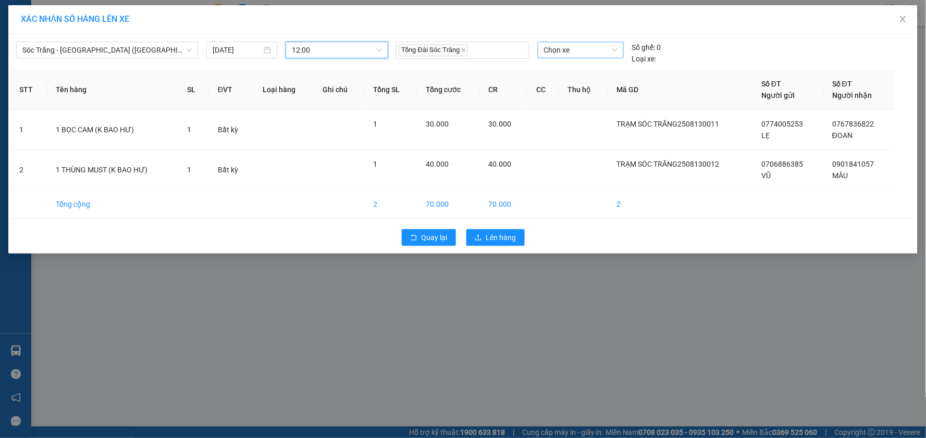
click at [576, 45] on span "Chọn xe" at bounding box center [581, 50] width 74 height 16
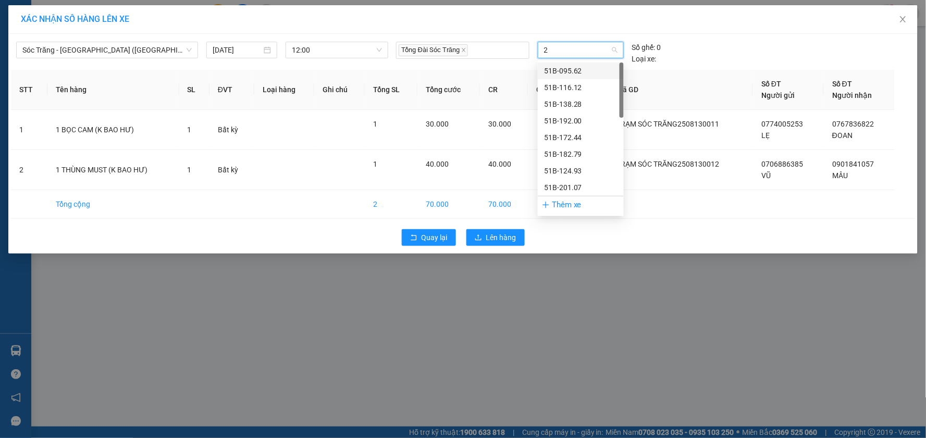
type input "25"
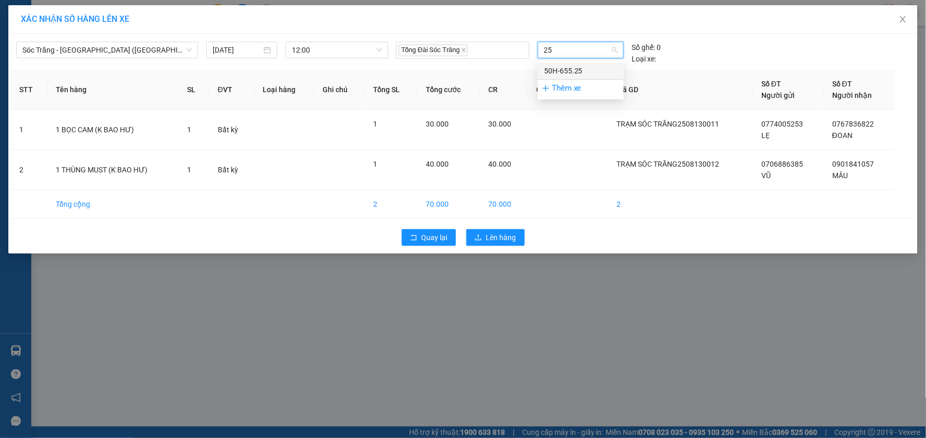
click at [598, 68] on div "50H-655.25" at bounding box center [581, 70] width 74 height 11
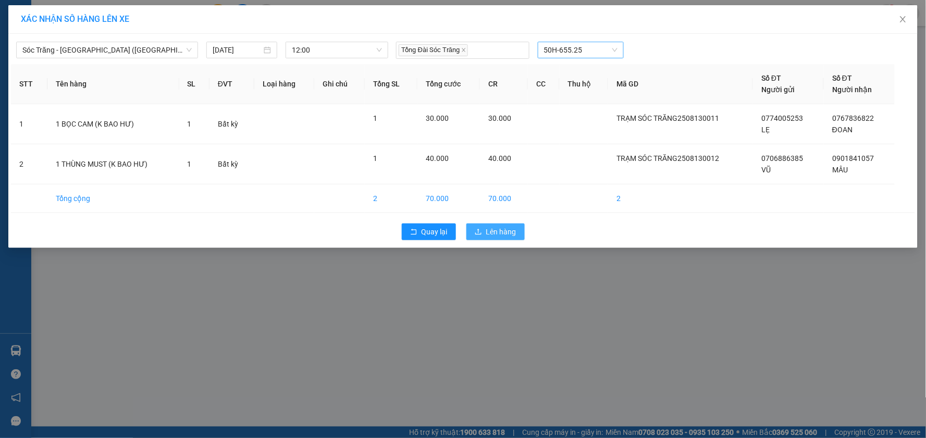
click at [491, 234] on span "Lên hàng" at bounding box center [501, 231] width 30 height 11
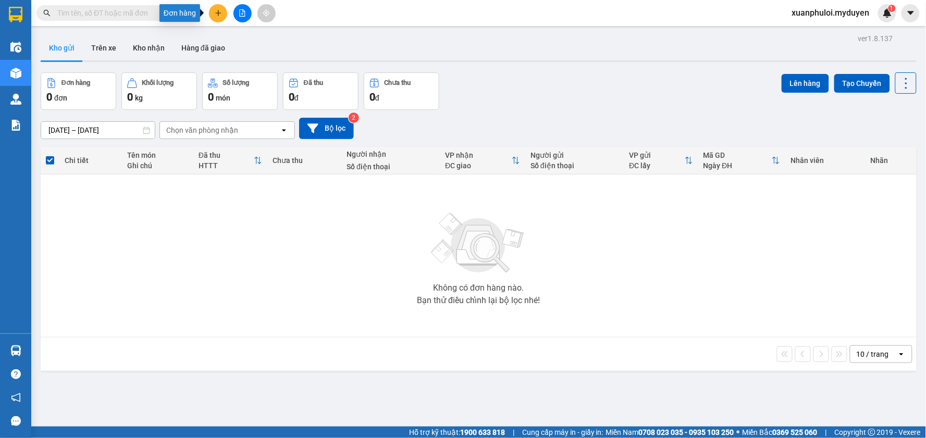
click at [216, 9] on icon "plus" at bounding box center [218, 12] width 7 height 7
click at [251, 34] on div "Tạo đơn hàng" at bounding box center [259, 38] width 45 height 11
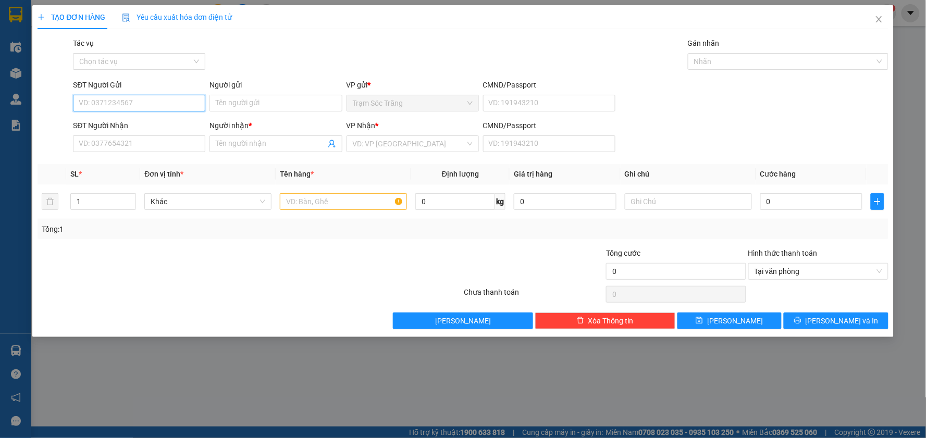
click at [144, 106] on input "SĐT Người Gửi" at bounding box center [139, 103] width 132 height 17
type input "0987898662"
click at [302, 103] on input "Người gửi" at bounding box center [276, 103] width 132 height 17
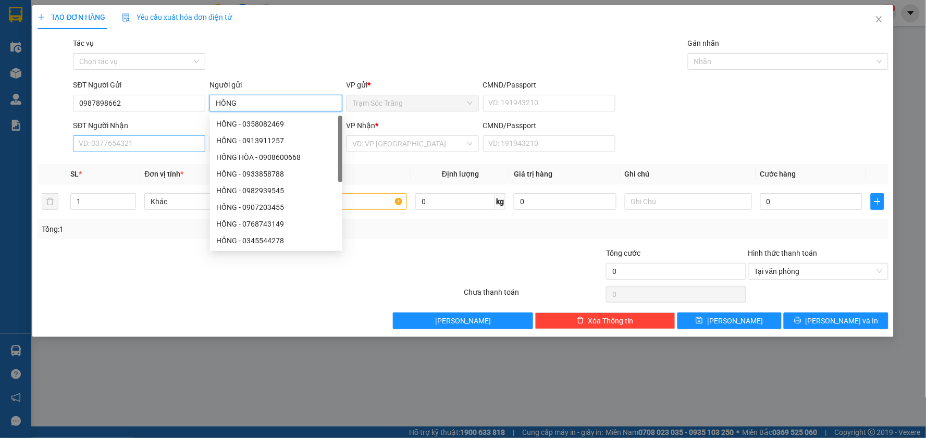
type input "HỒNG"
click at [154, 137] on input "SĐT Người Nhận" at bounding box center [139, 144] width 132 height 17
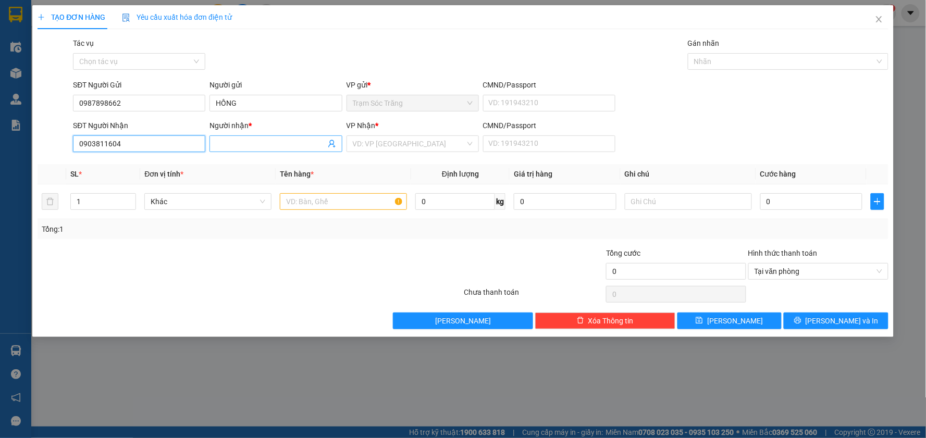
type input "0903811604"
click at [248, 143] on input "Người nhận *" at bounding box center [270, 143] width 109 height 11
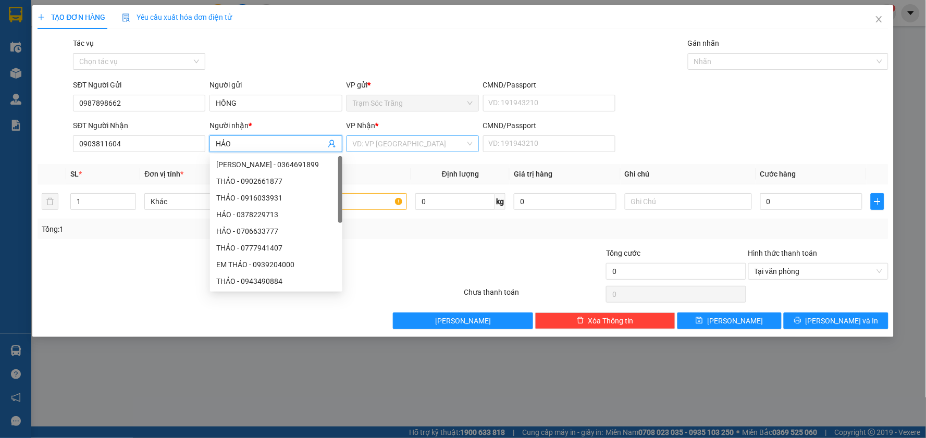
type input "HẢO"
click at [411, 137] on input "search" at bounding box center [409, 144] width 113 height 16
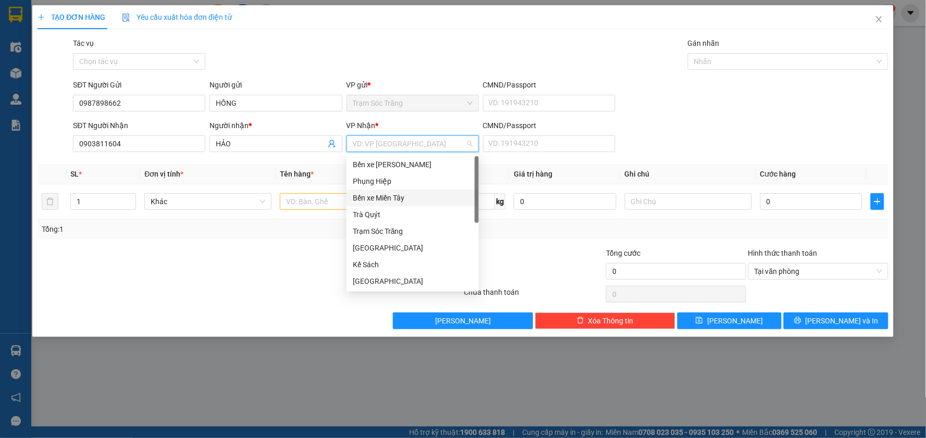
click at [419, 195] on div "Bến xe Miền Tây" at bounding box center [413, 197] width 120 height 11
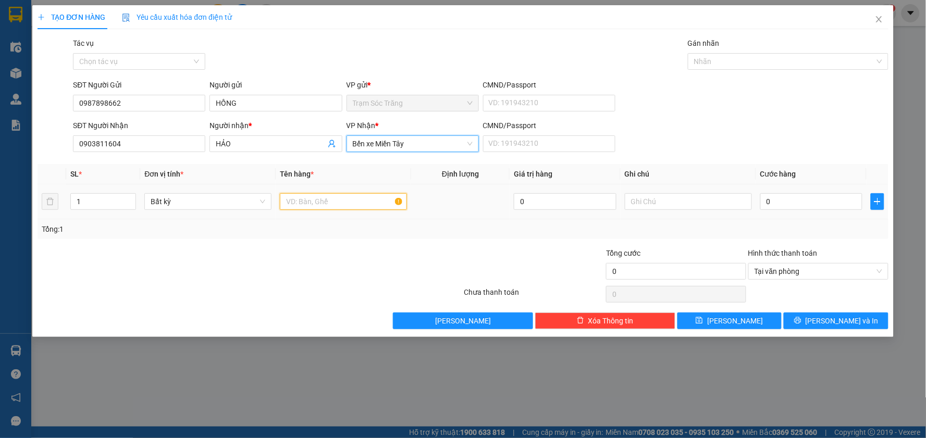
click at [298, 199] on input "text" at bounding box center [343, 201] width 127 height 17
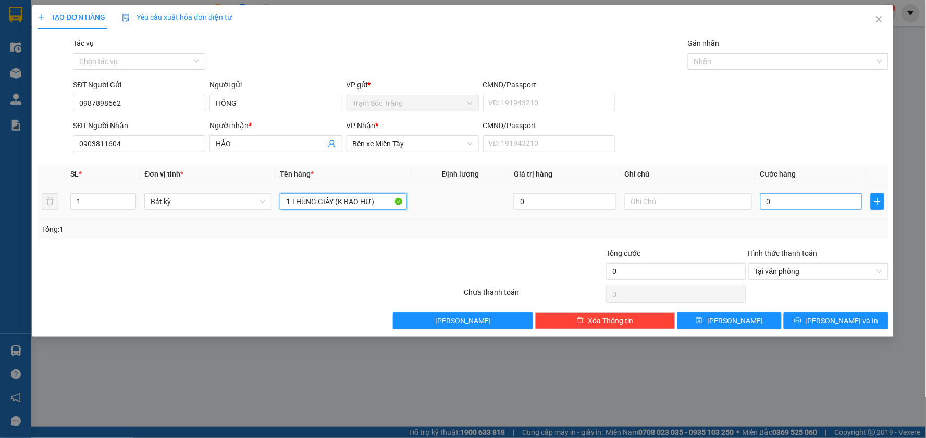
type input "1 THÙNG GIẤY (K BAO HƯ)"
click at [819, 204] on input "0" at bounding box center [812, 201] width 103 height 17
type input "4"
type input "40"
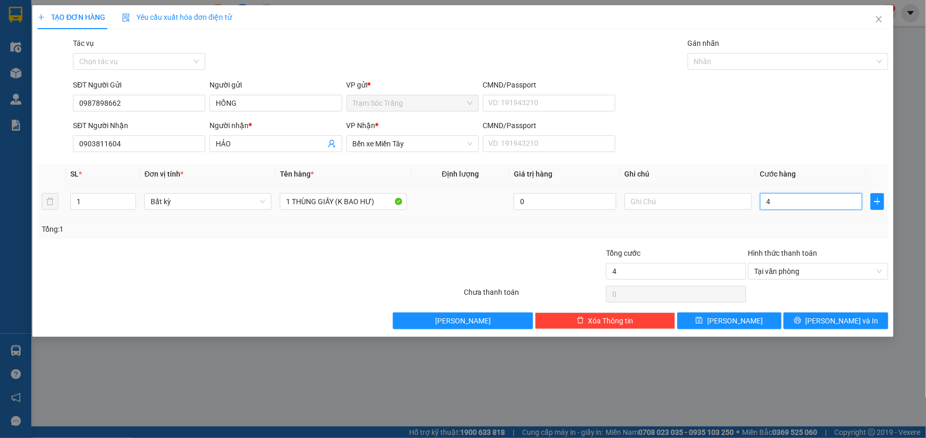
type input "40"
type input "400"
type input "4.000"
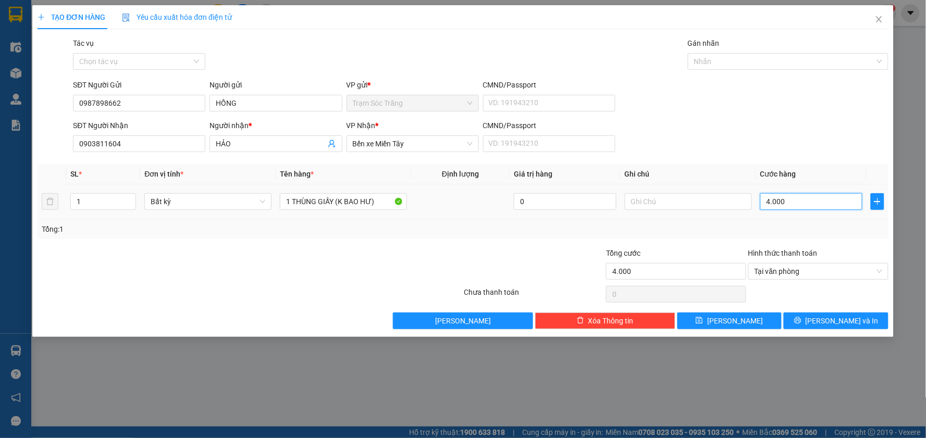
type input "40.000"
click at [850, 325] on span "[PERSON_NAME] và In" at bounding box center [842, 320] width 73 height 11
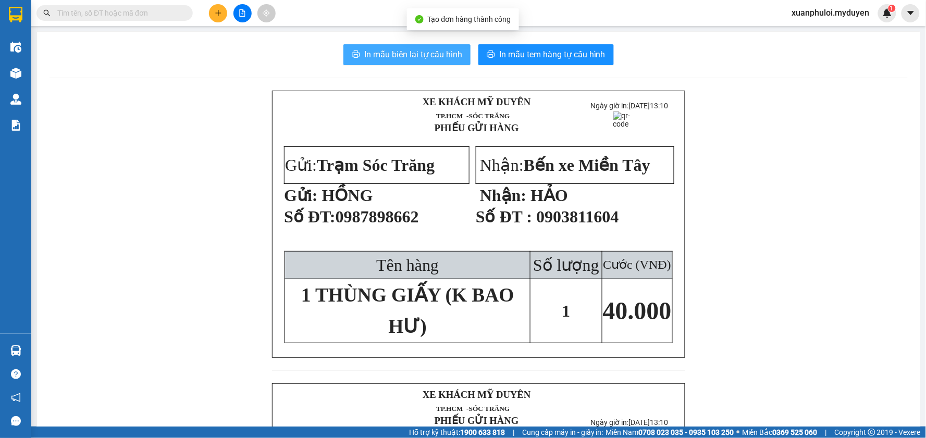
click at [354, 56] on icon "printer" at bounding box center [356, 54] width 8 height 8
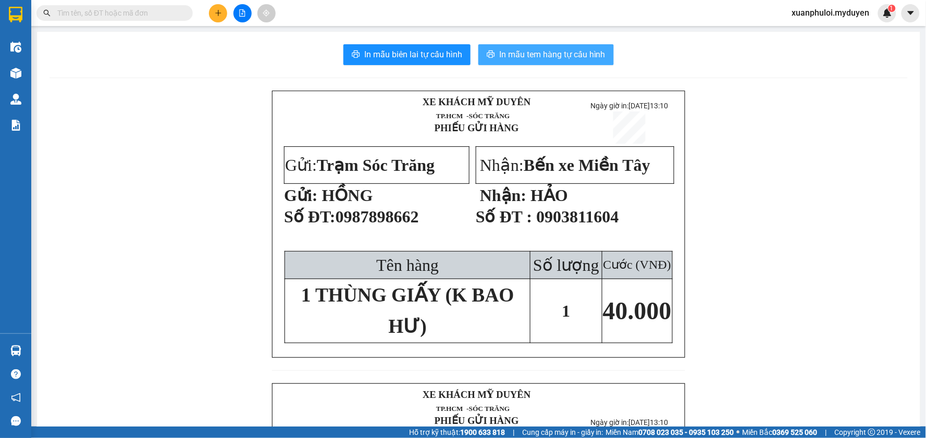
click at [559, 53] on span "In mẫu tem hàng tự cấu hình" at bounding box center [552, 54] width 106 height 13
